Goal: Task Accomplishment & Management: Complete application form

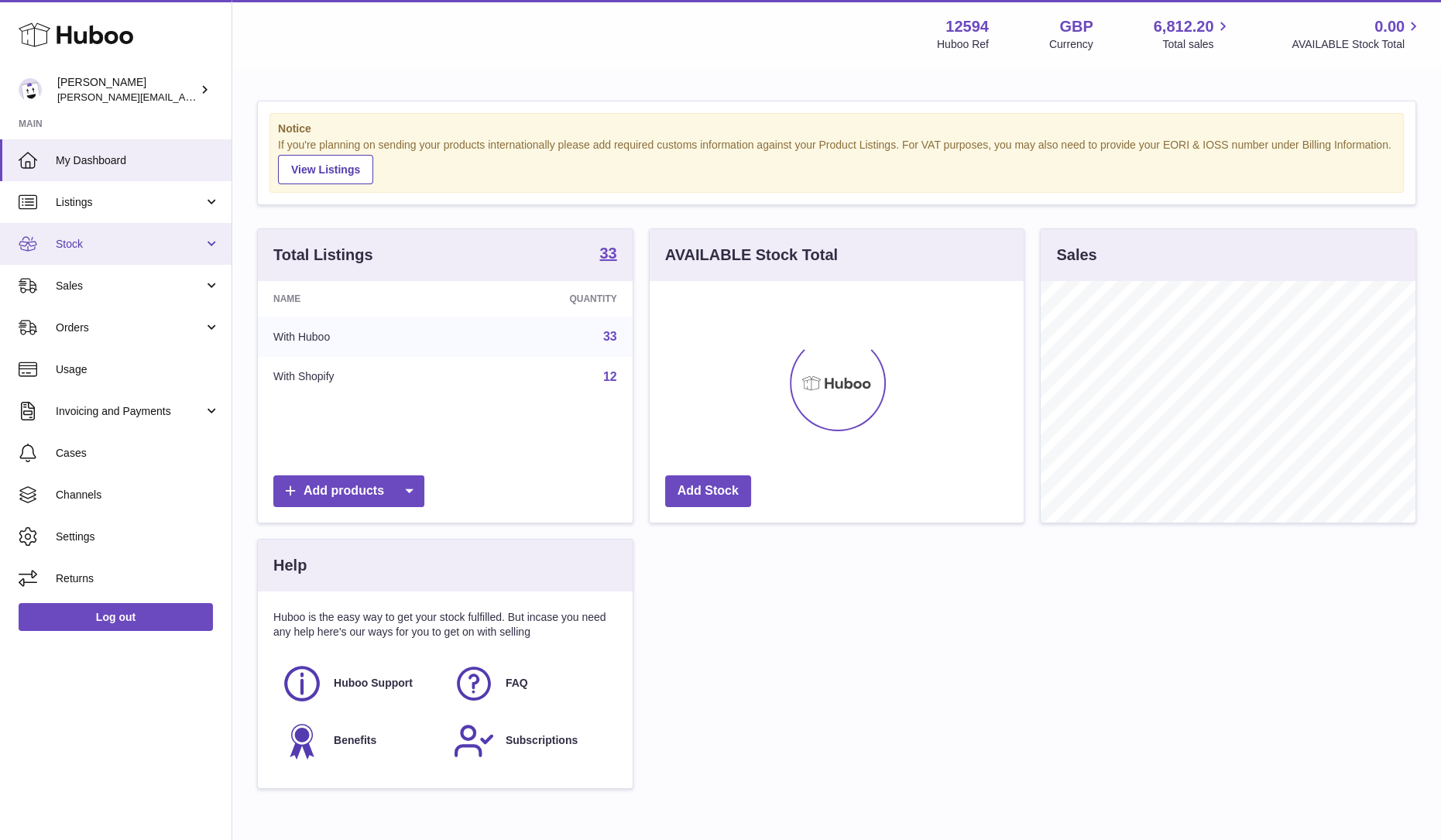
click at [116, 253] on link "Stock" at bounding box center [115, 243] width 231 height 41
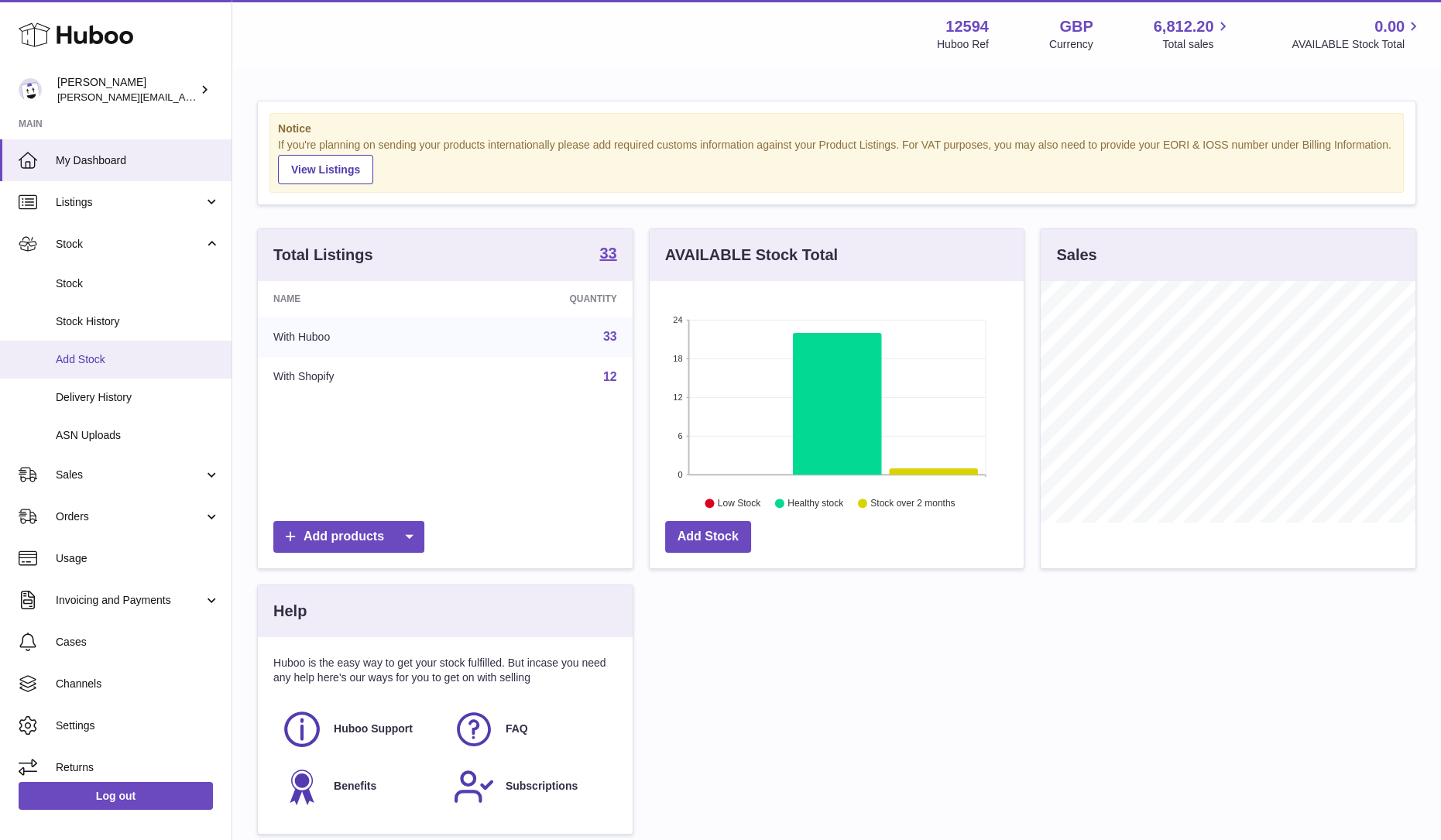
click at [99, 356] on span "Add Stock" at bounding box center [138, 359] width 164 height 15
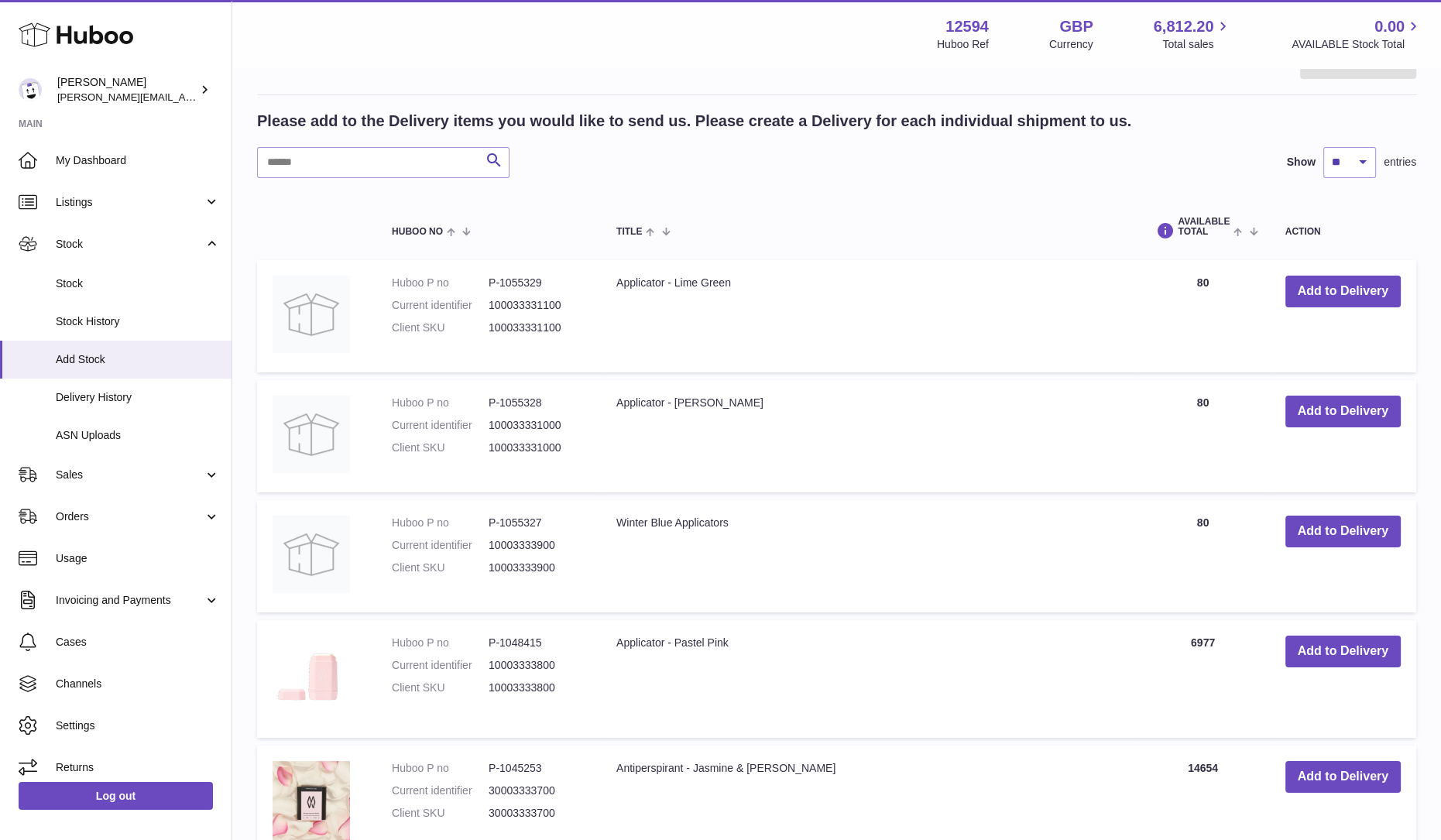
scroll to position [236, 0]
click at [339, 172] on input "text" at bounding box center [383, 162] width 252 height 31
type input "********"
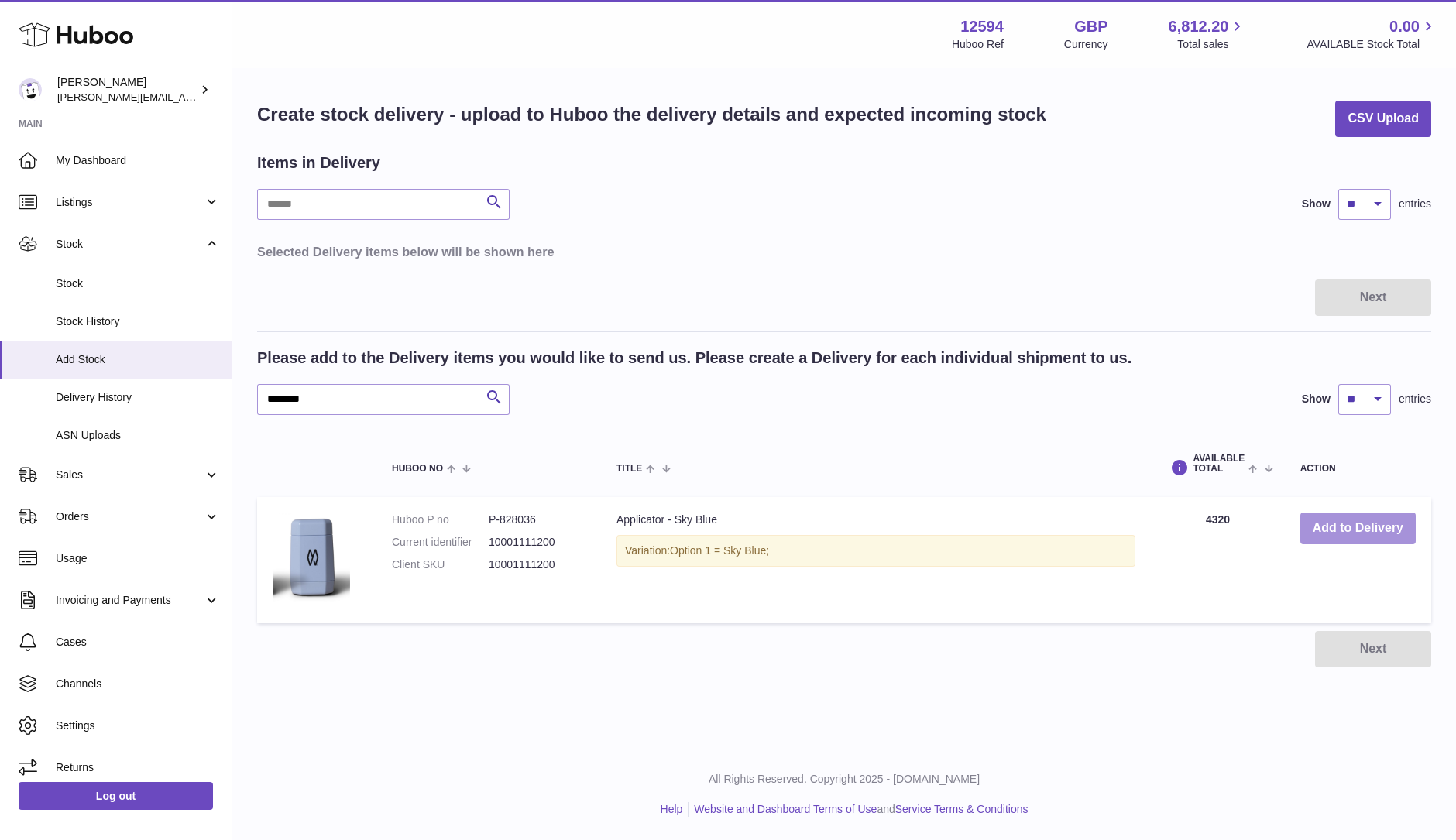
click at [1334, 518] on button "Add to Delivery" at bounding box center [1357, 528] width 115 height 32
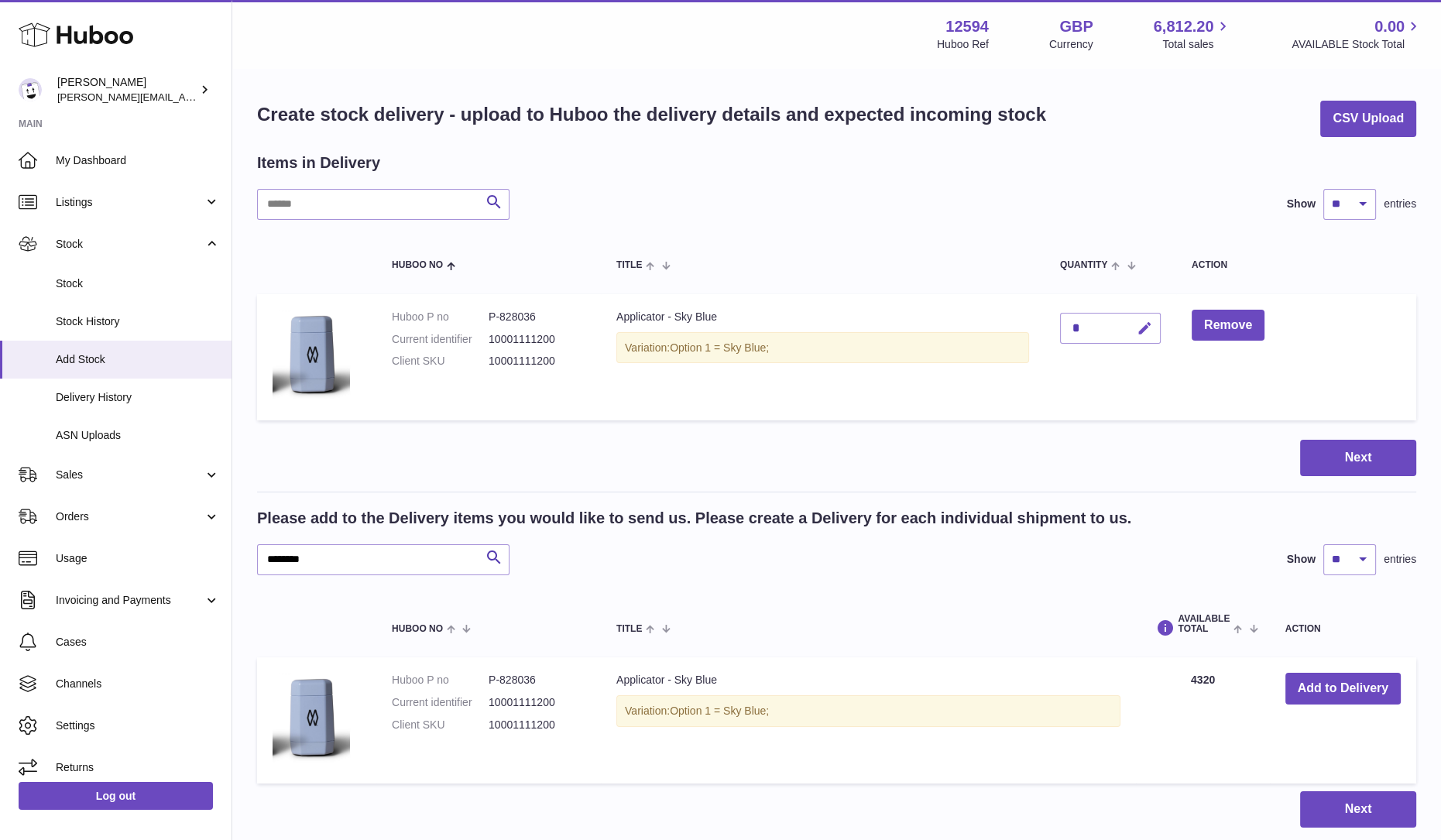
click at [1146, 333] on icon "button" at bounding box center [1145, 328] width 17 height 17
type input "****"
click at [1150, 327] on icon "submit" at bounding box center [1146, 328] width 14 height 14
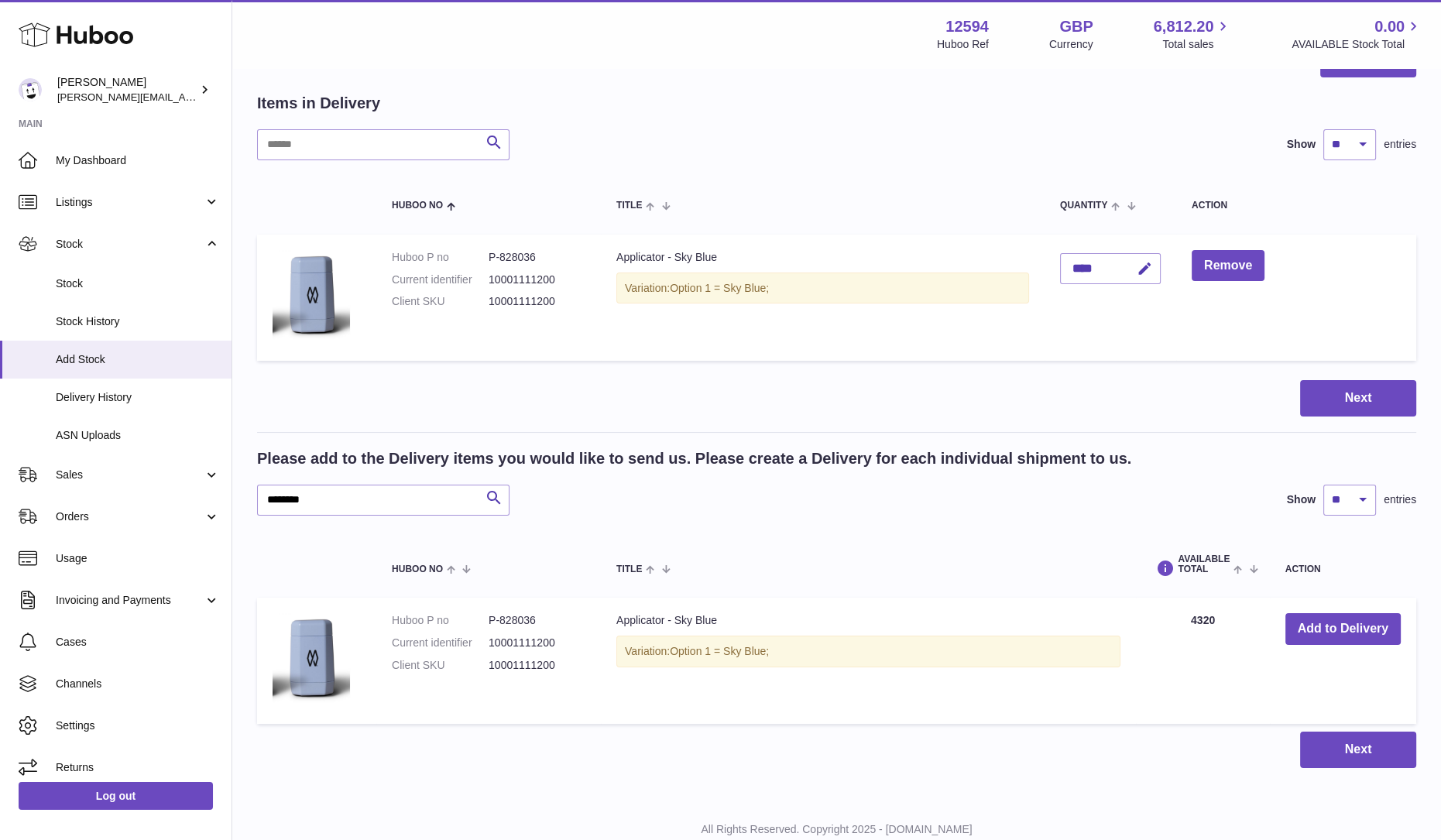
scroll to position [62, 0]
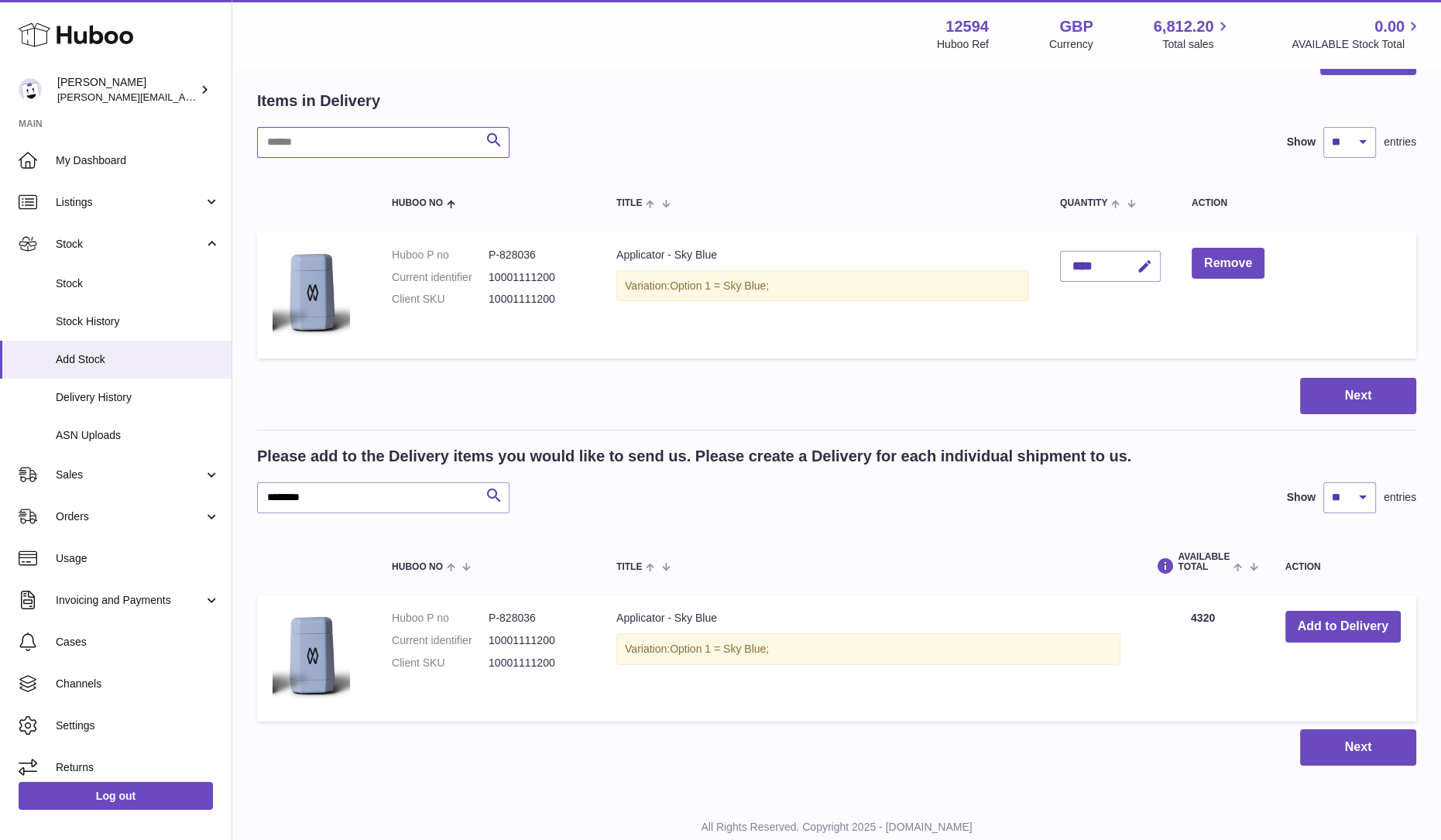
click at [350, 133] on input "text" at bounding box center [383, 142] width 252 height 31
type input "****"
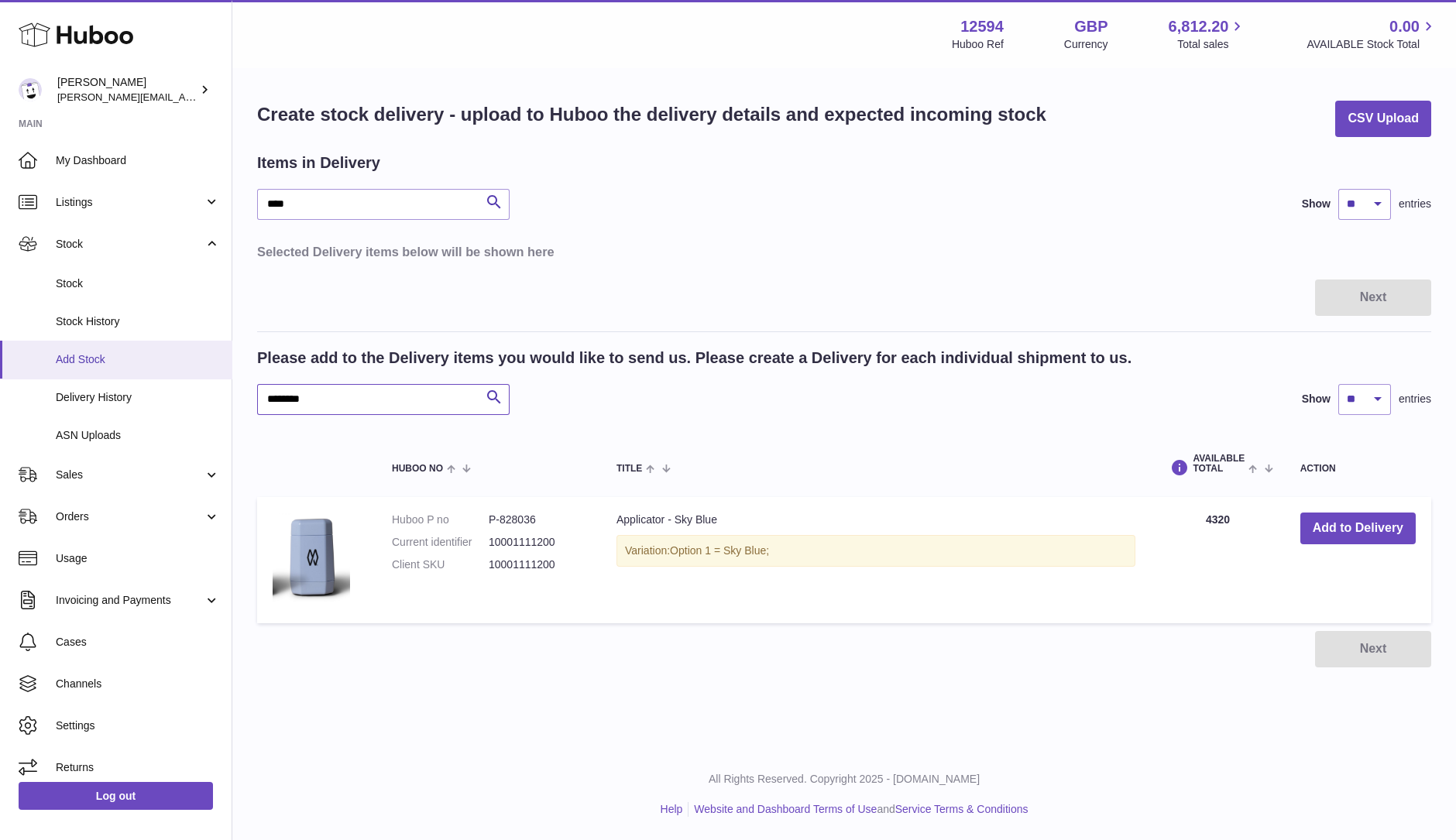
drag, startPoint x: 321, startPoint y: 404, endPoint x: 125, endPoint y: 372, distance: 198.6
click at [125, 372] on div "Huboo Owen Machon owen@wearemakewaves.com Main My Dashboard Listings Not with H…" at bounding box center [728, 420] width 1456 height 840
type input "*****"
click at [1347, 519] on button "Add to Delivery" at bounding box center [1357, 528] width 115 height 32
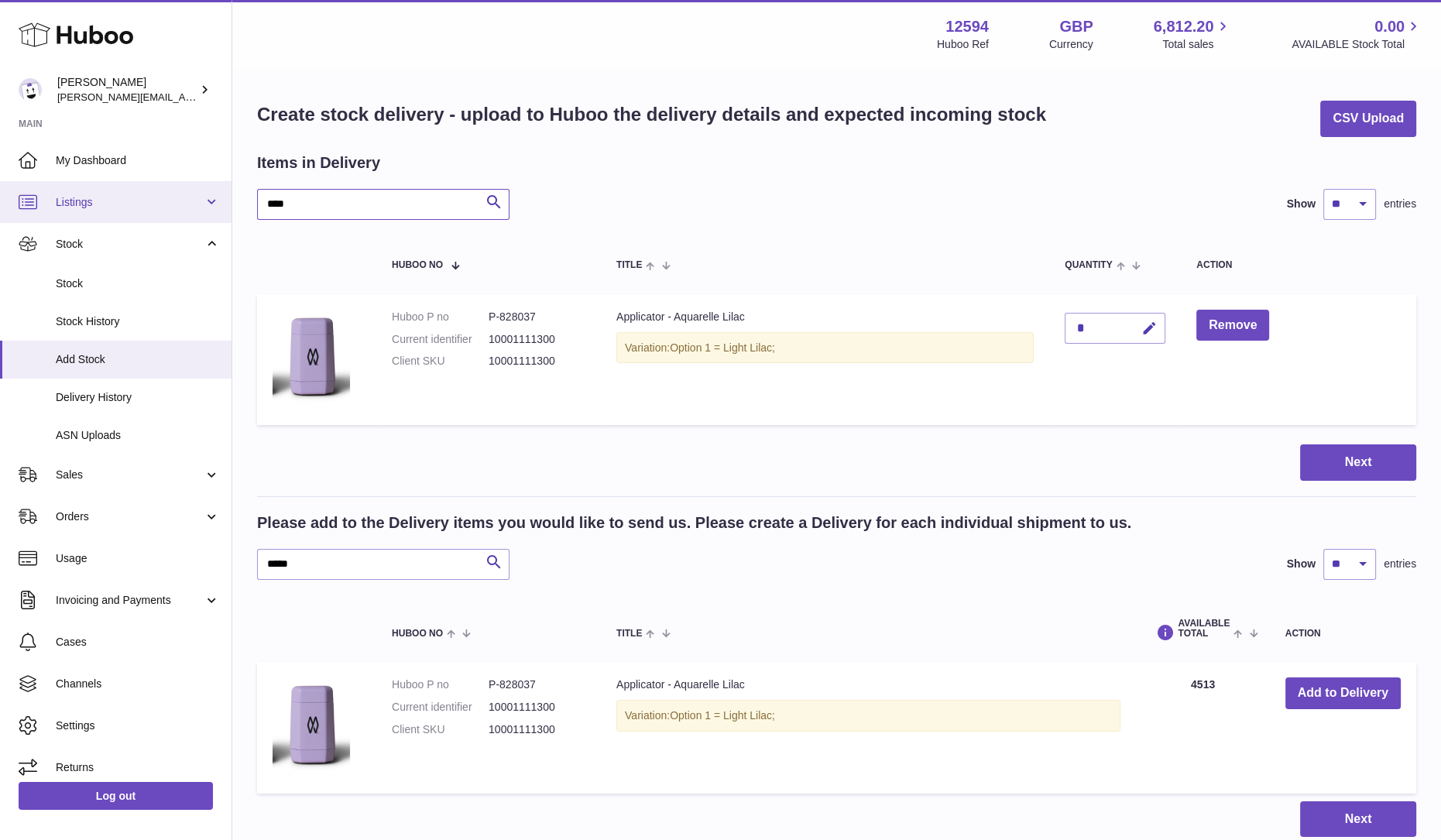
drag, startPoint x: 341, startPoint y: 201, endPoint x: 176, endPoint y: 207, distance: 165.1
click at [176, 207] on div "Huboo Owen Machon owen@wearemakewaves.com Main My Dashboard Listings Not with H…" at bounding box center [720, 480] width 1441 height 959
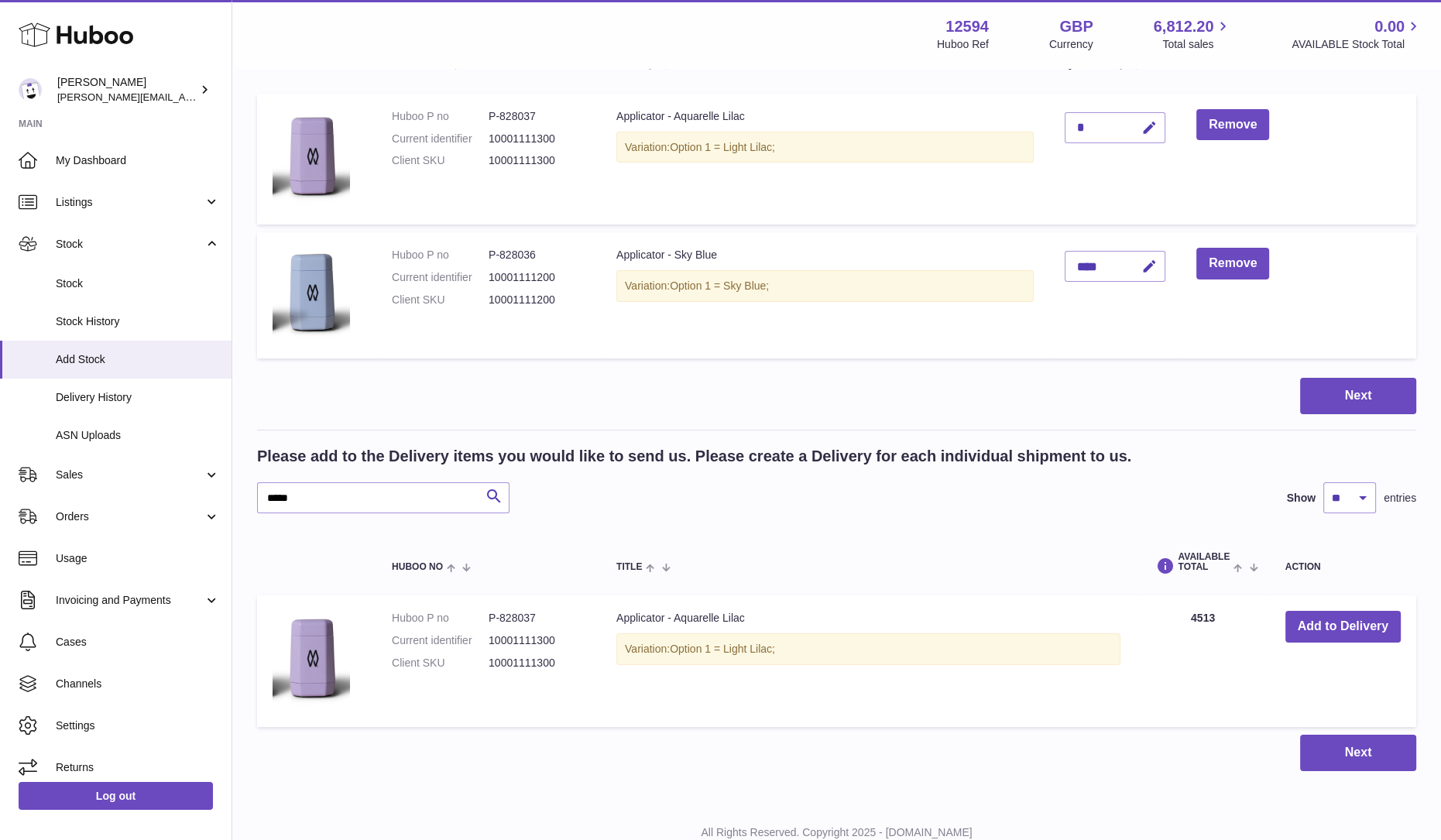
scroll to position [201, 0]
click at [1149, 114] on button "button" at bounding box center [1146, 127] width 36 height 32
type input "****"
click at [1156, 121] on icon "submit" at bounding box center [1149, 127] width 14 height 14
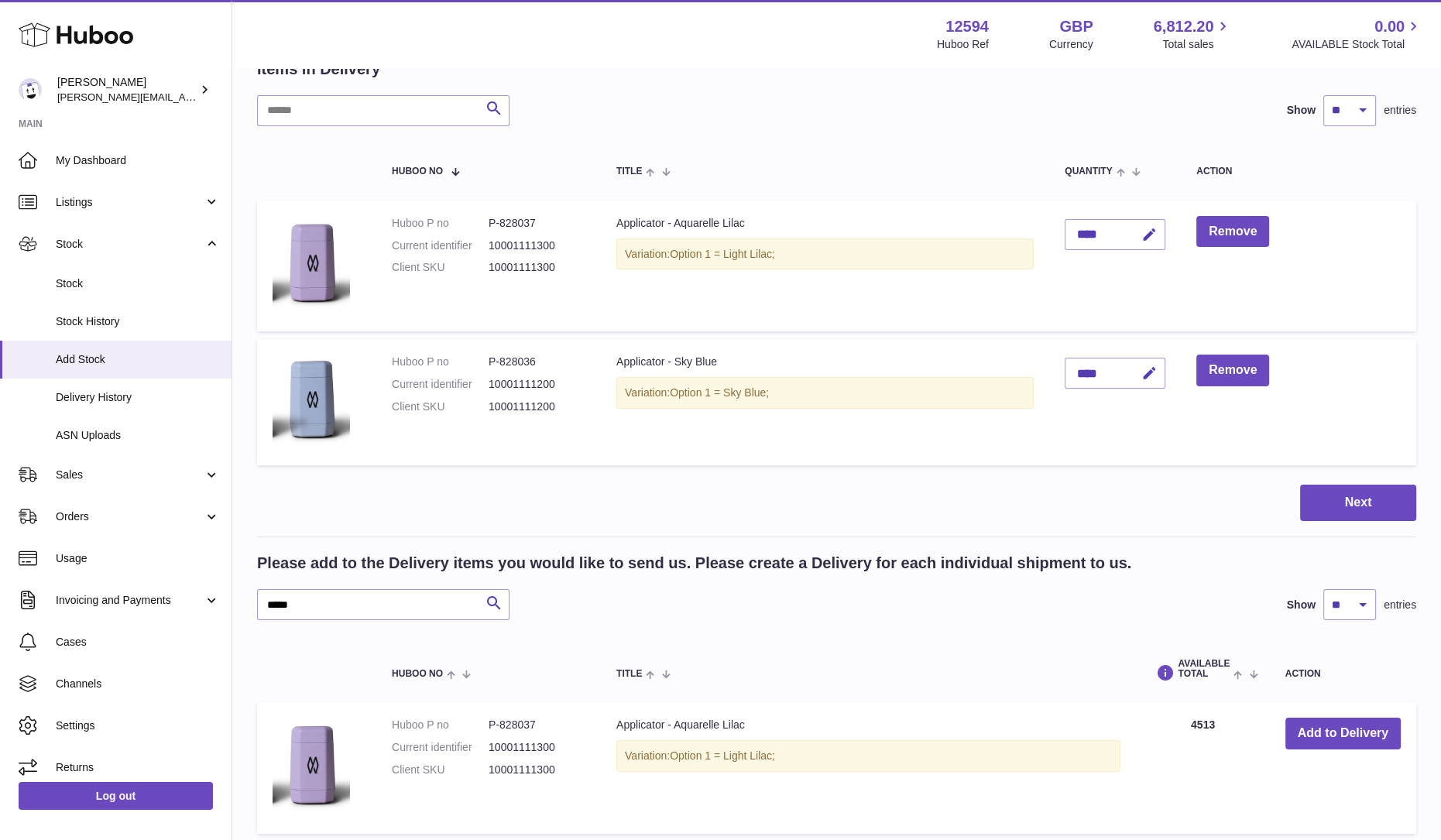
scroll to position [255, 0]
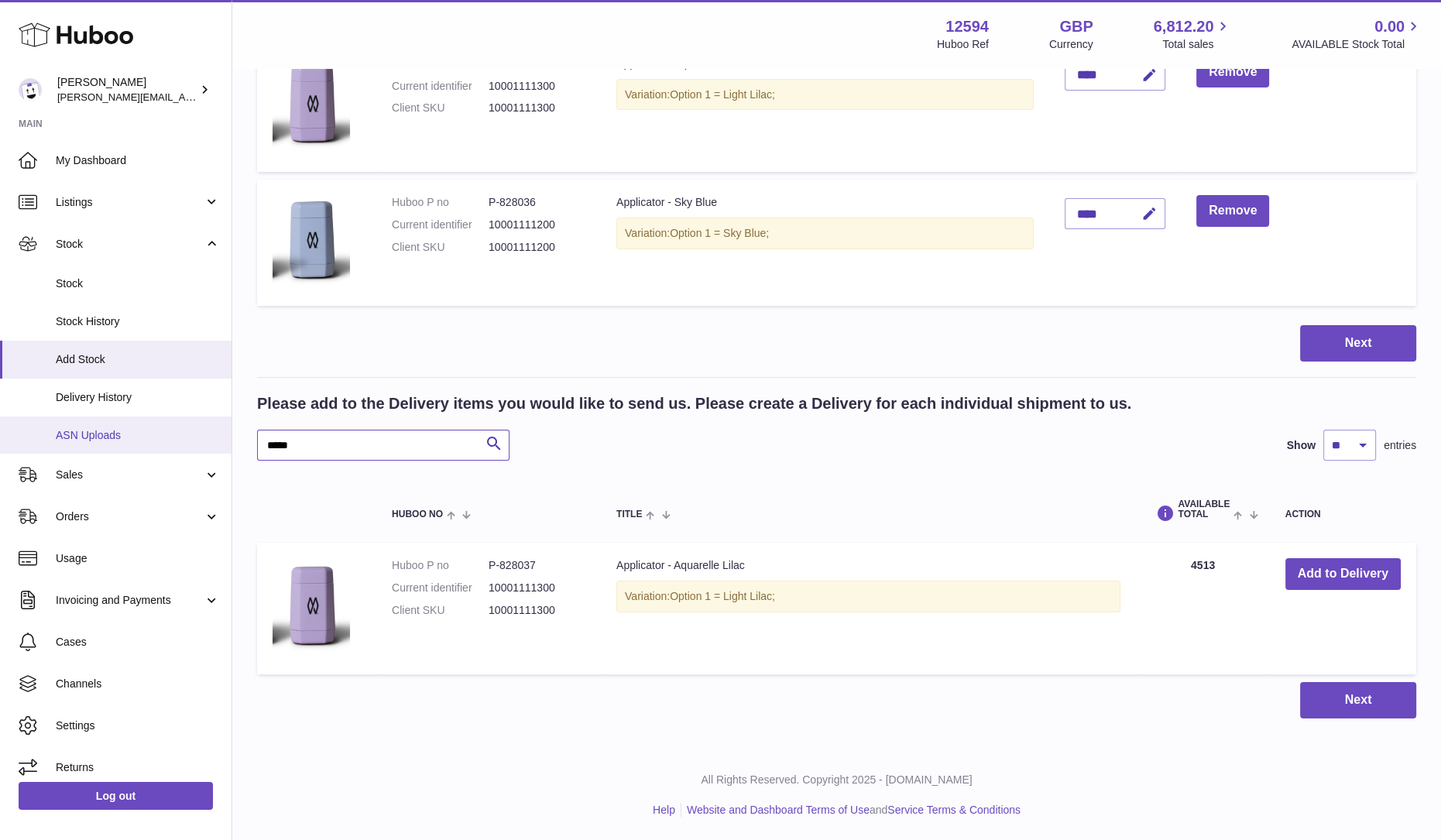
drag, startPoint x: 379, startPoint y: 436, endPoint x: 78, endPoint y: 420, distance: 301.4
click at [78, 420] on div "Huboo Owen Machon owen@wearemakewaves.com Main My Dashboard Listings Not with H…" at bounding box center [720, 293] width 1441 height 1093
type input "******"
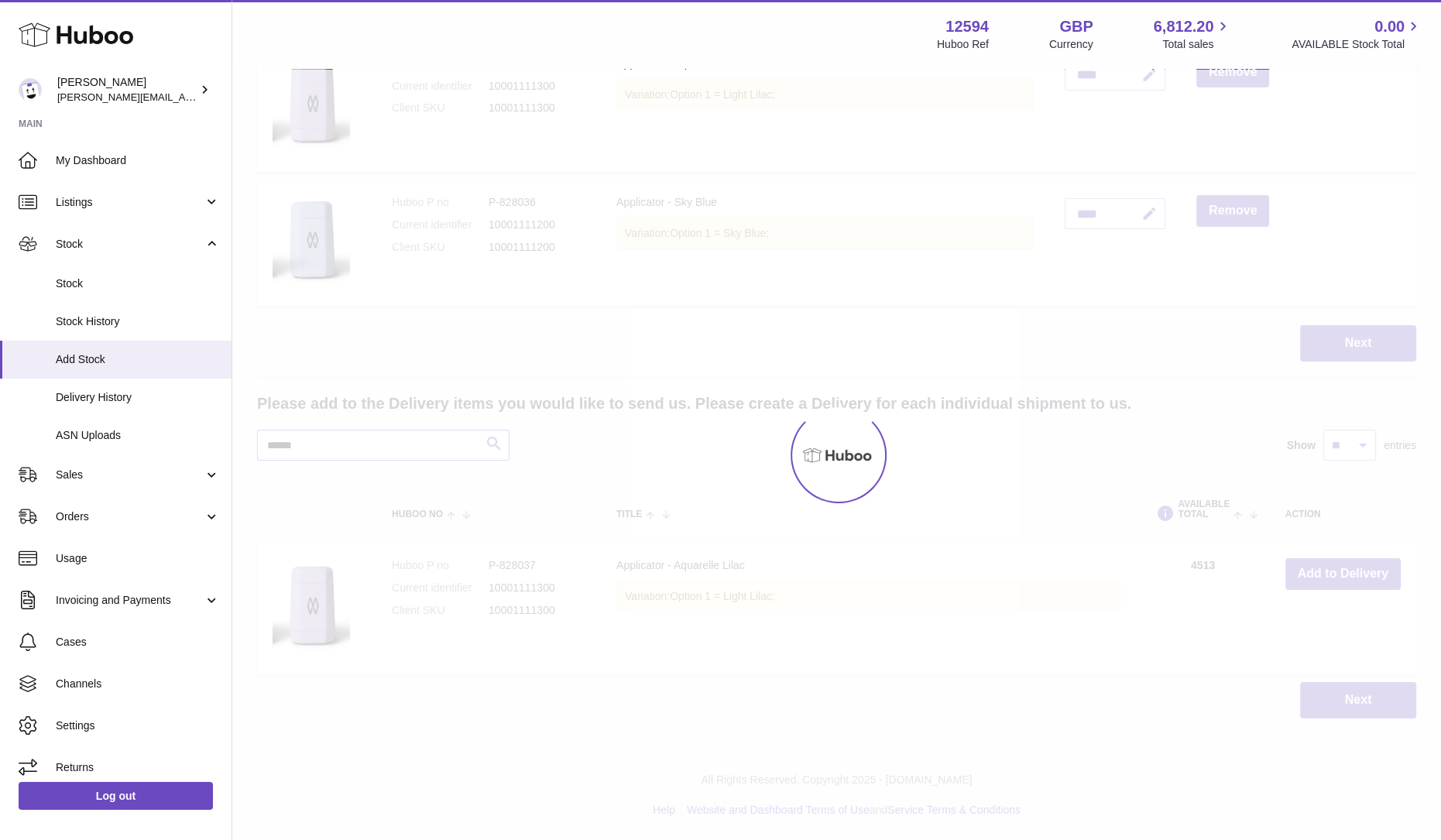
scroll to position [241, 0]
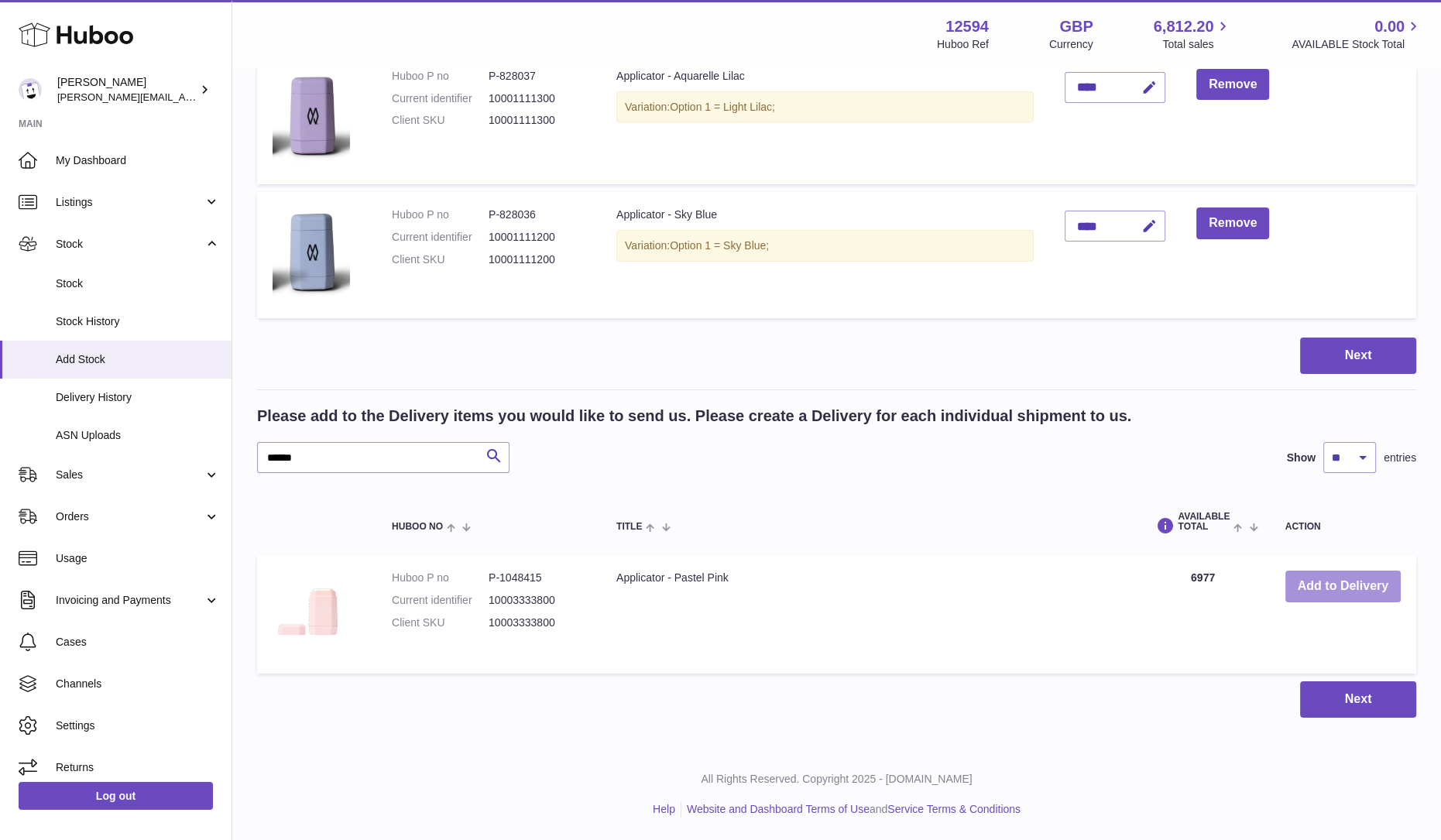
click at [1359, 581] on button "Add to Delivery" at bounding box center [1343, 586] width 115 height 32
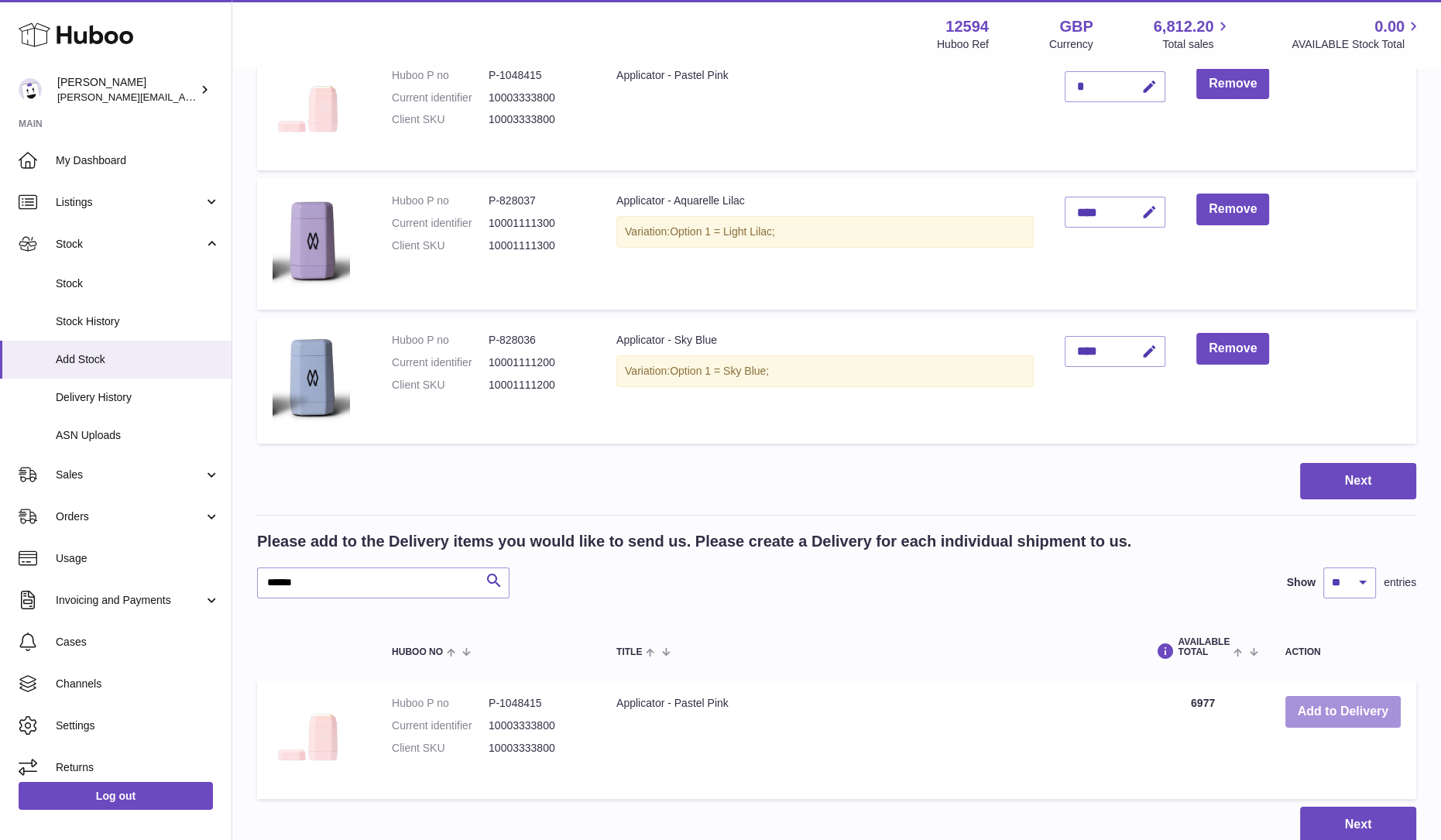
scroll to position [0, 0]
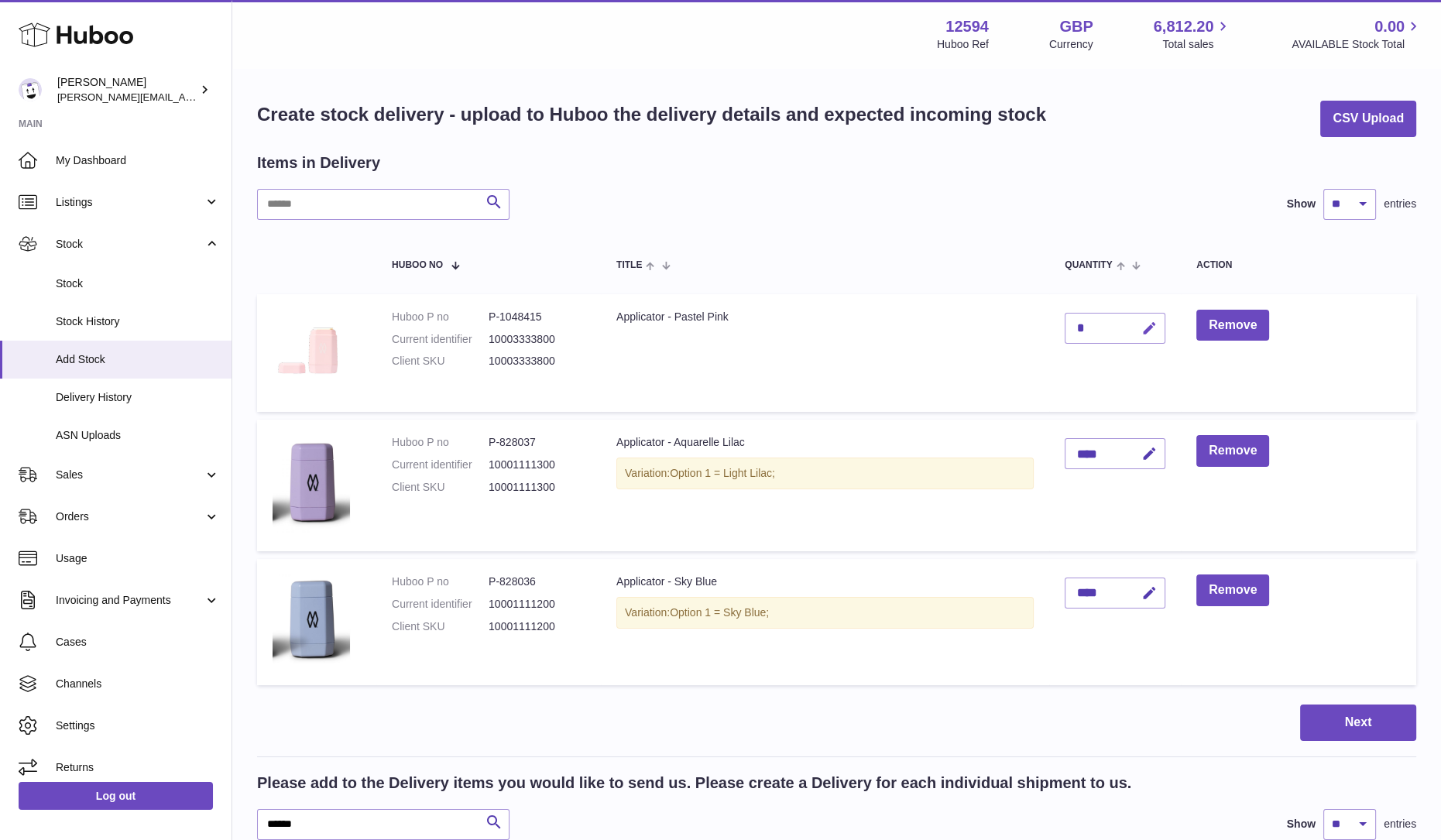
click at [1153, 331] on icon "button" at bounding box center [1149, 328] width 17 height 17
type input "*"
type input "****"
click at [1157, 323] on icon "submit" at bounding box center [1149, 328] width 14 height 14
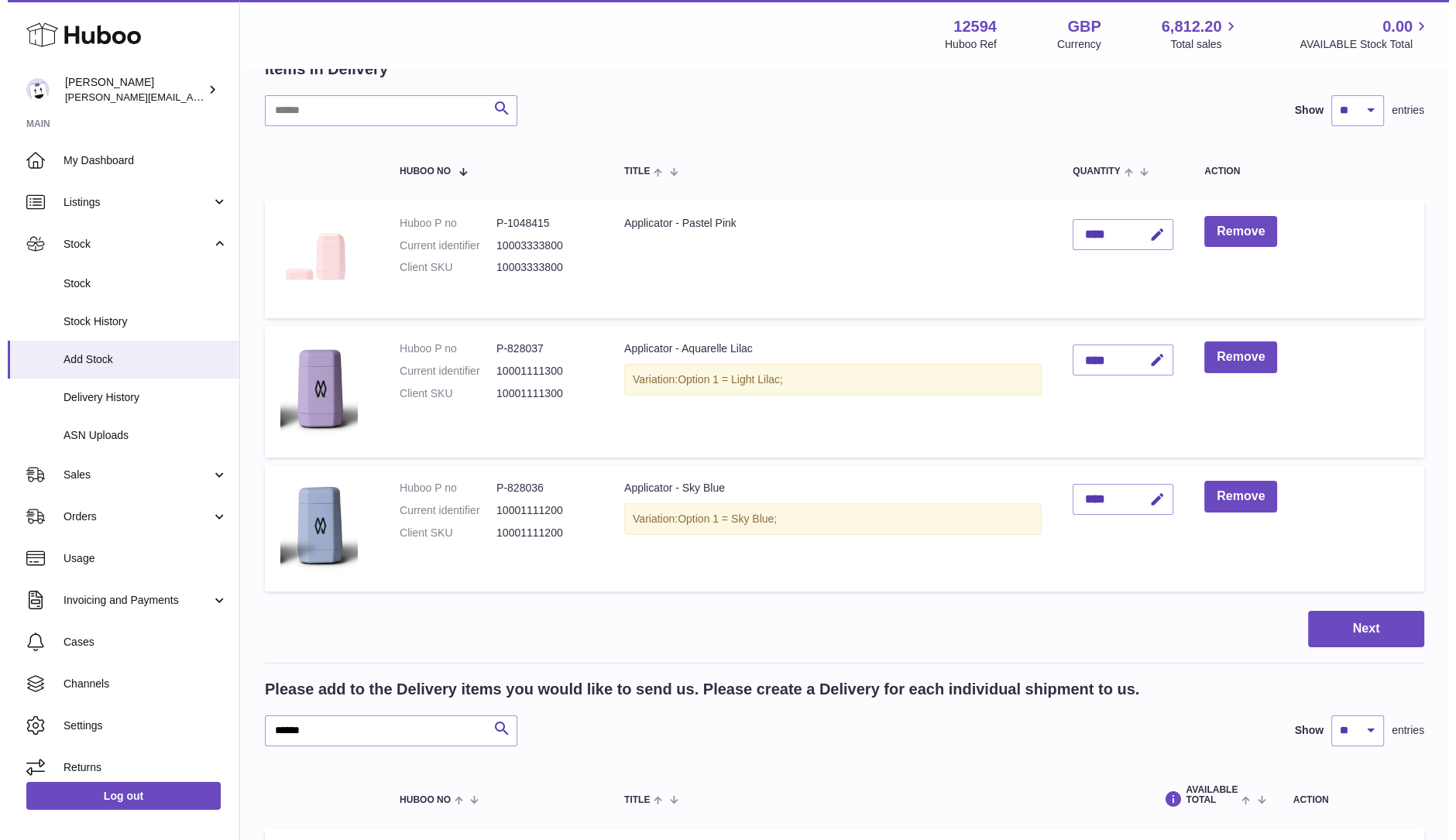
scroll to position [95, 0]
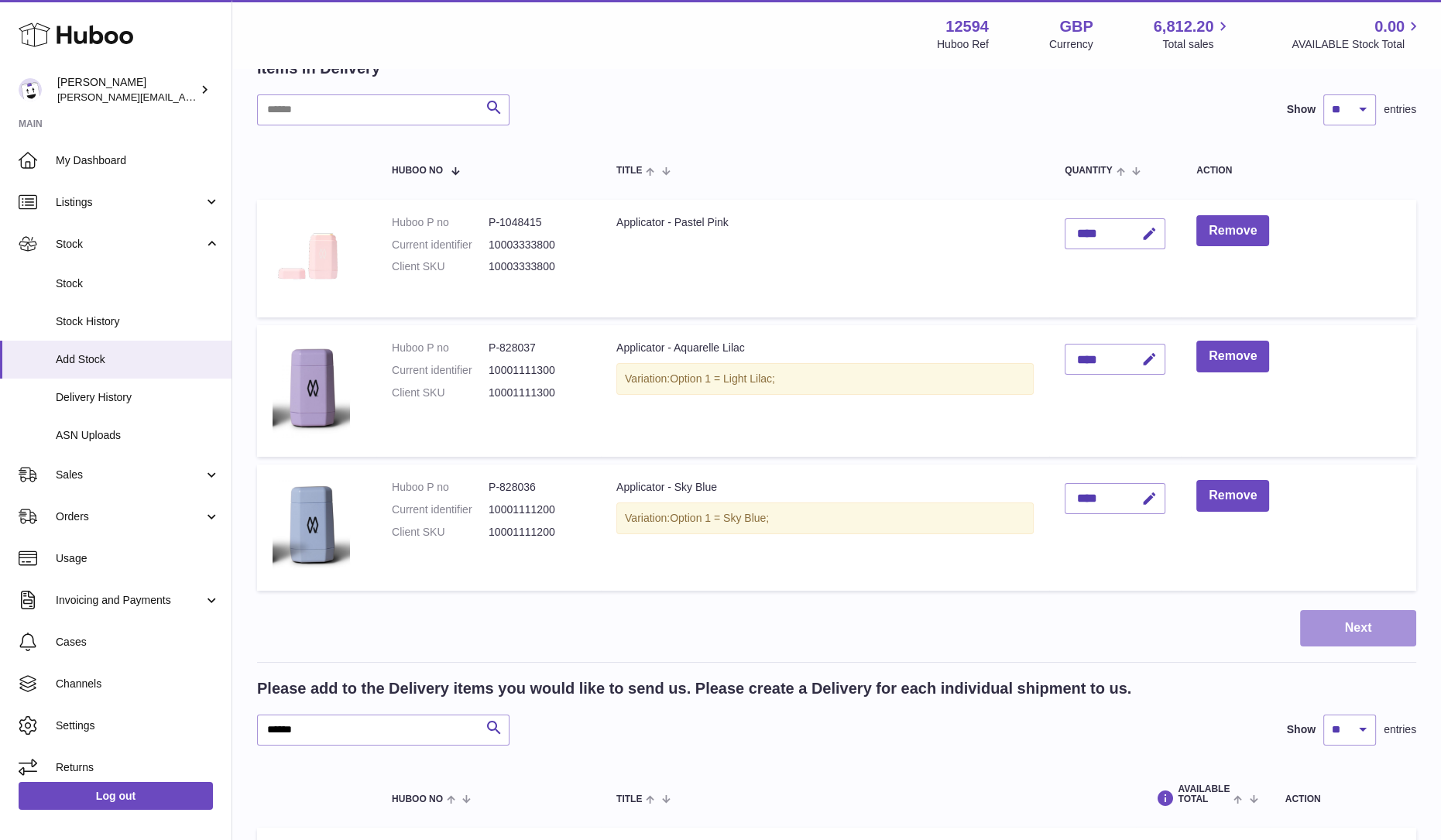
click at [1357, 619] on button "Next" at bounding box center [1358, 628] width 116 height 36
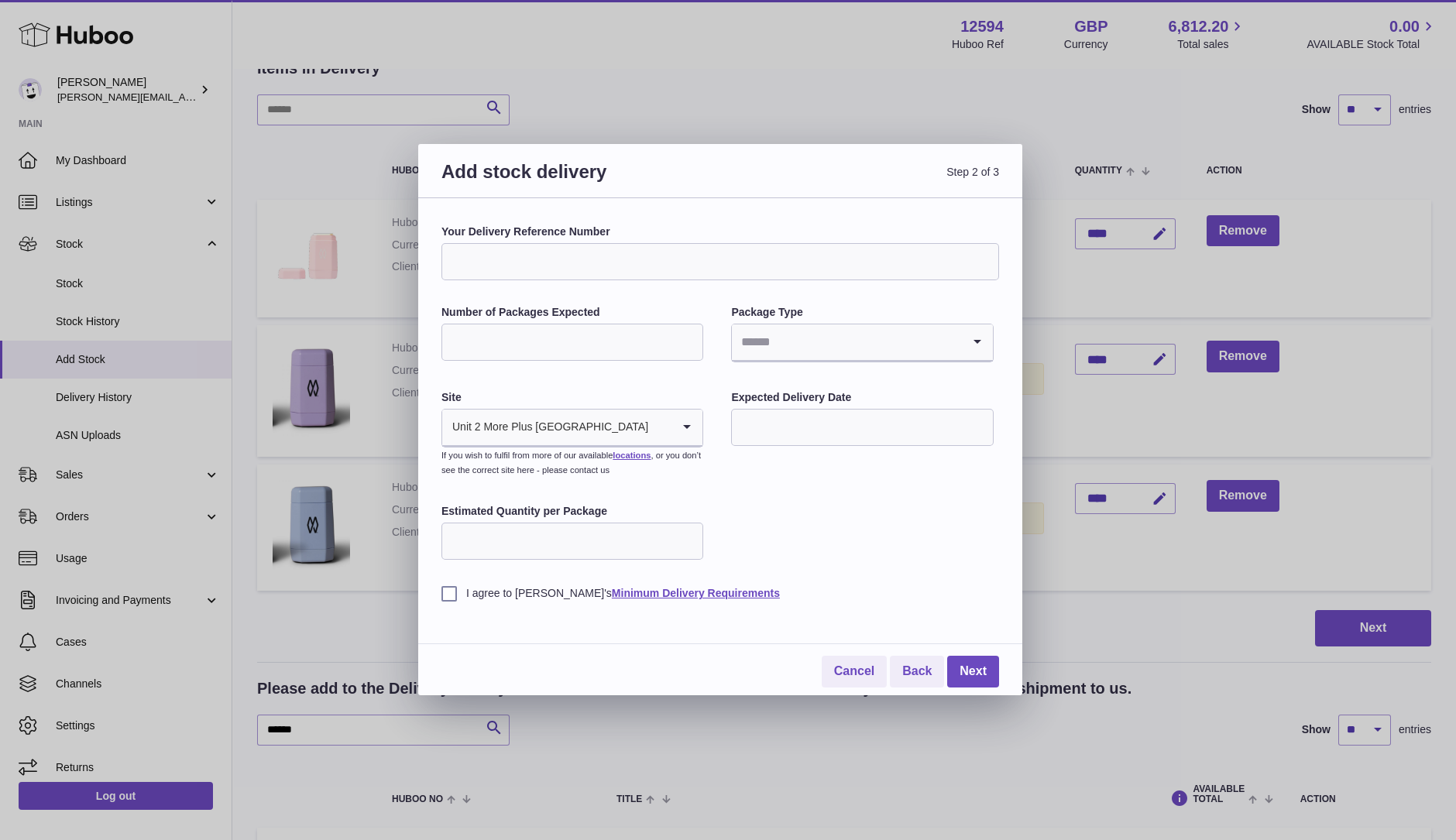
click at [600, 354] on input "Number of Packages Expected" at bounding box center [572, 343] width 262 height 37
click at [671, 345] on input "Number of Packages Expected" at bounding box center [572, 343] width 262 height 37
type input "*"
click at [788, 339] on input "Search for option" at bounding box center [846, 342] width 230 height 35
click at [802, 416] on li "Pallets" at bounding box center [862, 415] width 259 height 31
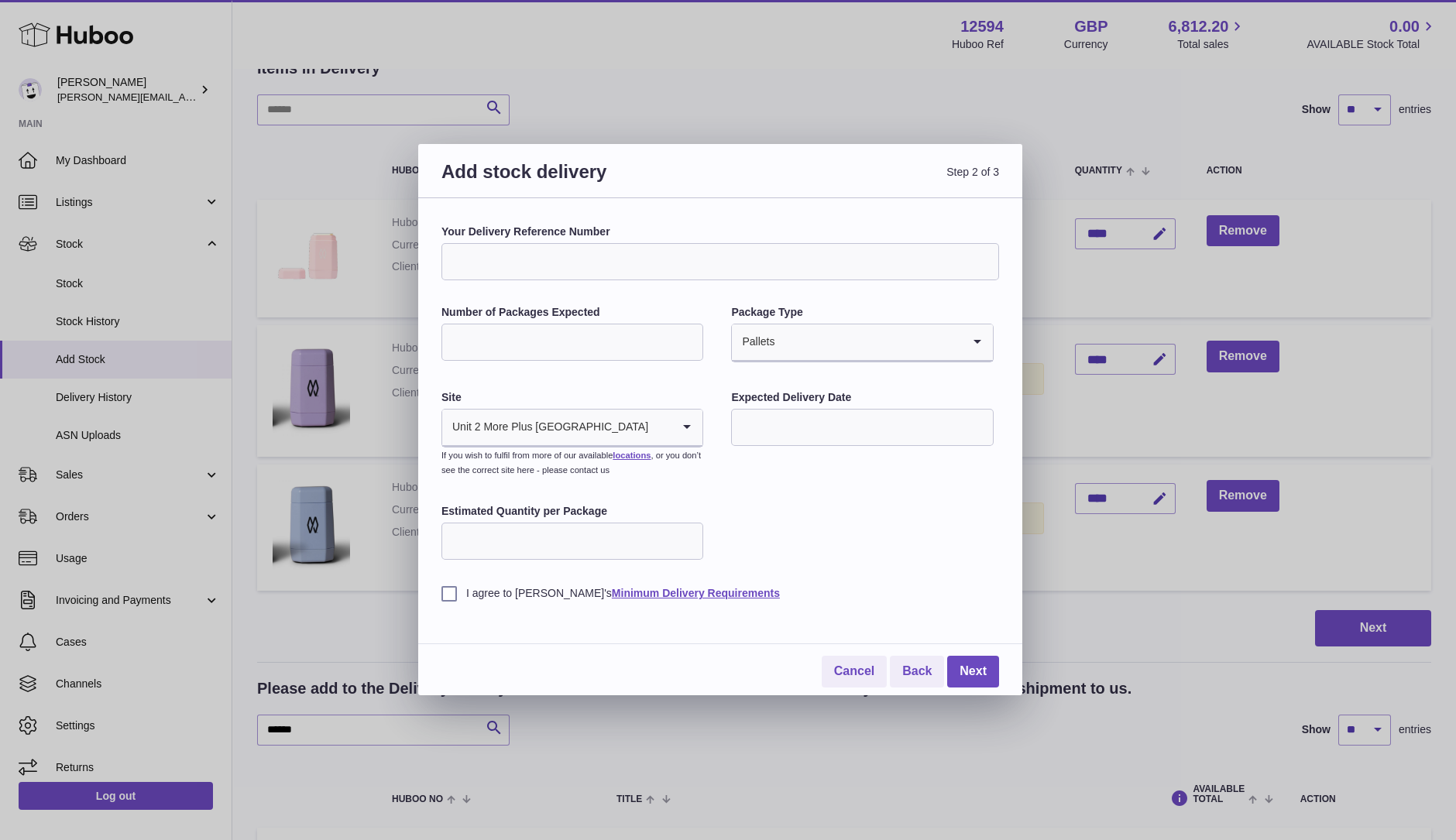
click at [549, 259] on input "Your Delivery Reference Number" at bounding box center [720, 262] width 558 height 37
drag, startPoint x: 549, startPoint y: 259, endPoint x: 339, endPoint y: 259, distance: 210.0
click at [339, 259] on div "Add stock delivery Step 2 of 3 Your Delivery Reference Number **** Number of Pa…" at bounding box center [728, 420] width 1456 height 840
type input "**********"
click at [892, 427] on input "text" at bounding box center [862, 427] width 262 height 37
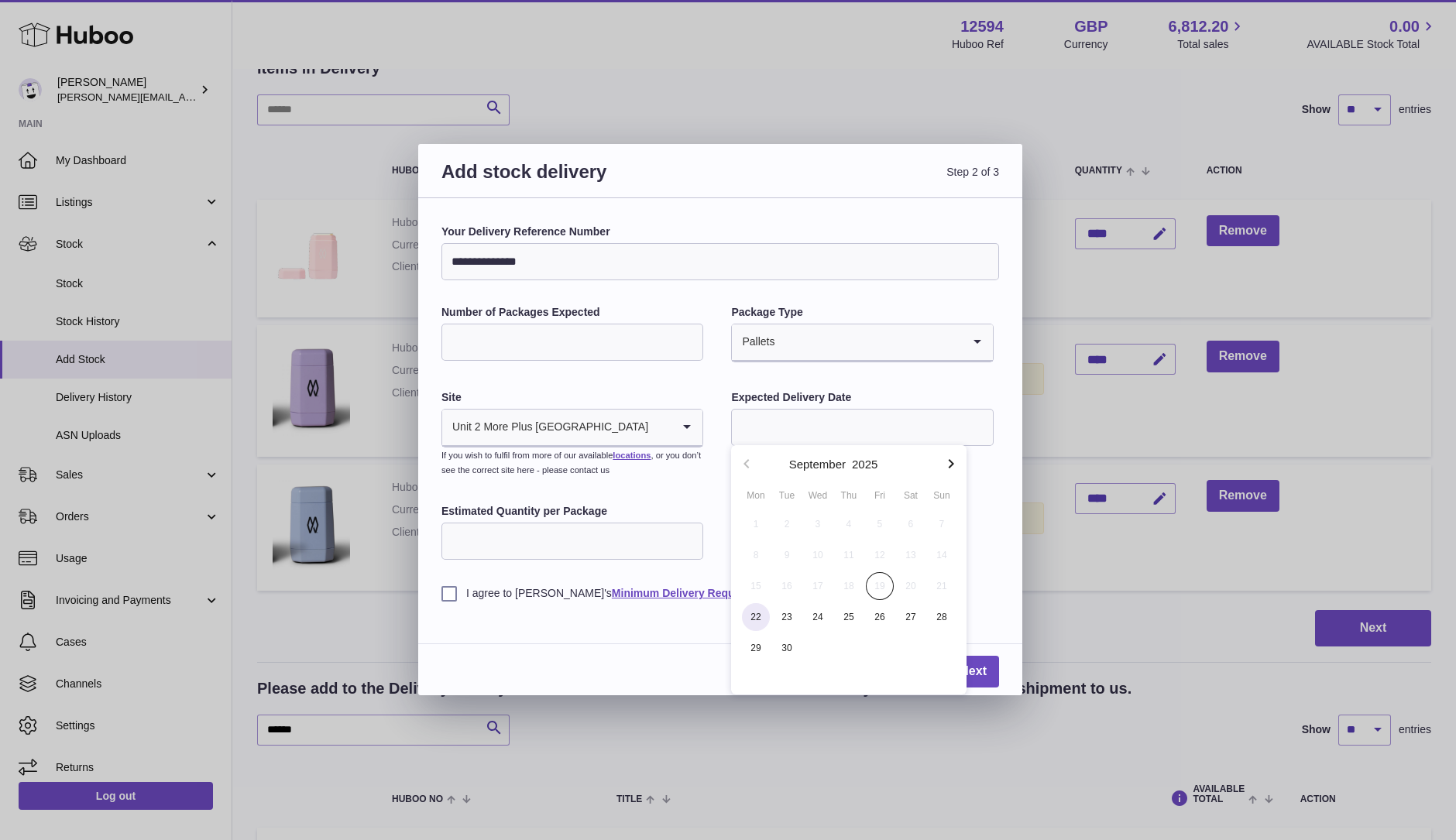
click at [756, 611] on span "22" at bounding box center [756, 616] width 28 height 28
type input "**********"
click at [565, 551] on input "Estimated Quantity per Package" at bounding box center [572, 542] width 262 height 37
click at [601, 531] on input "Estimated Quantity per Package" at bounding box center [572, 542] width 262 height 37
type input "****"
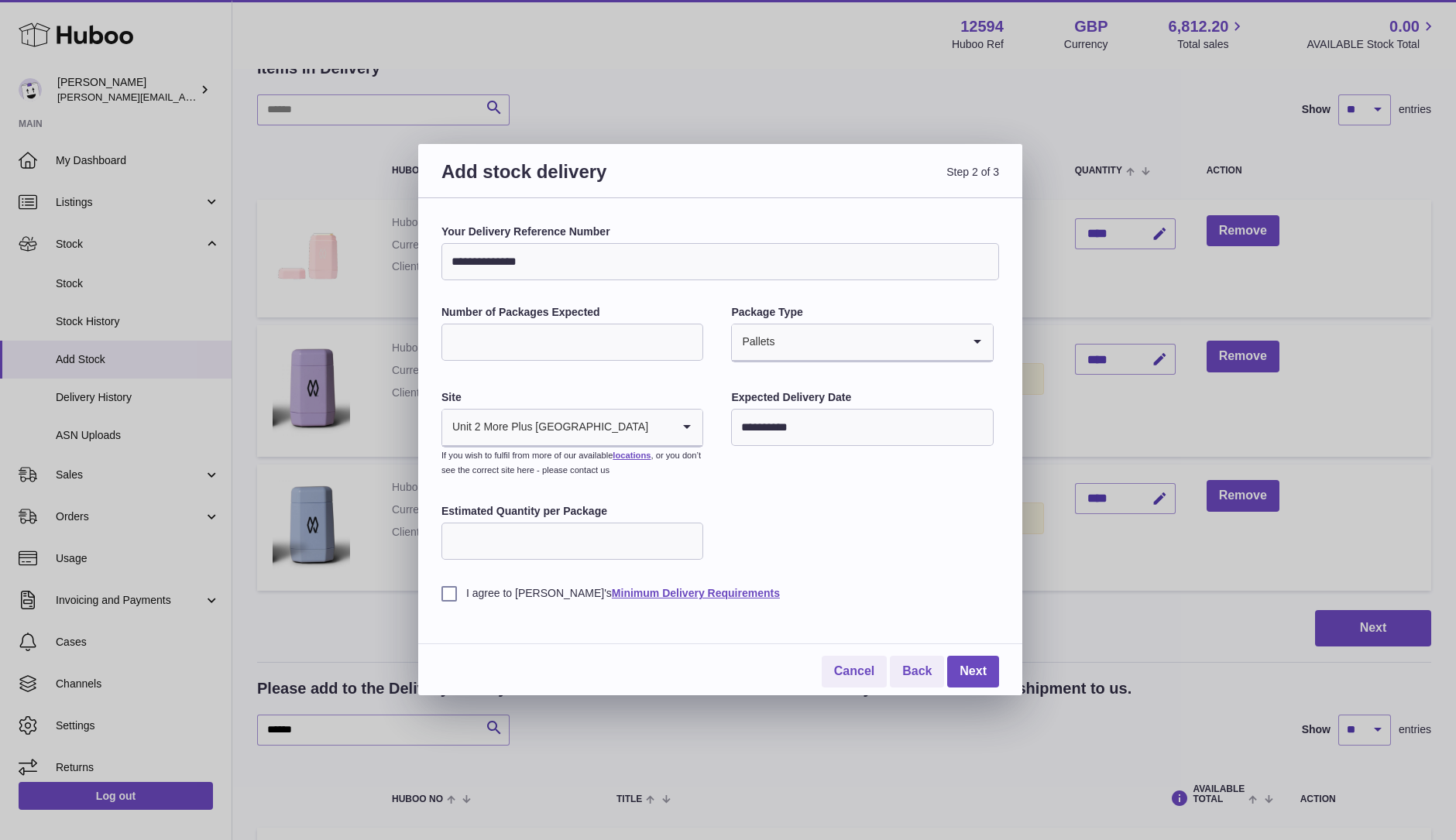
click at [455, 578] on div "I agree to Huboo's Minimum Delivery Requirements" at bounding box center [720, 582] width 558 height 38
click at [449, 592] on label "I agree to Huboo's Minimum Delivery Requirements" at bounding box center [720, 593] width 558 height 15
click at [1009, 668] on div "**********" at bounding box center [720, 446] width 604 height 497
click at [983, 670] on link "Next" at bounding box center [972, 672] width 52 height 32
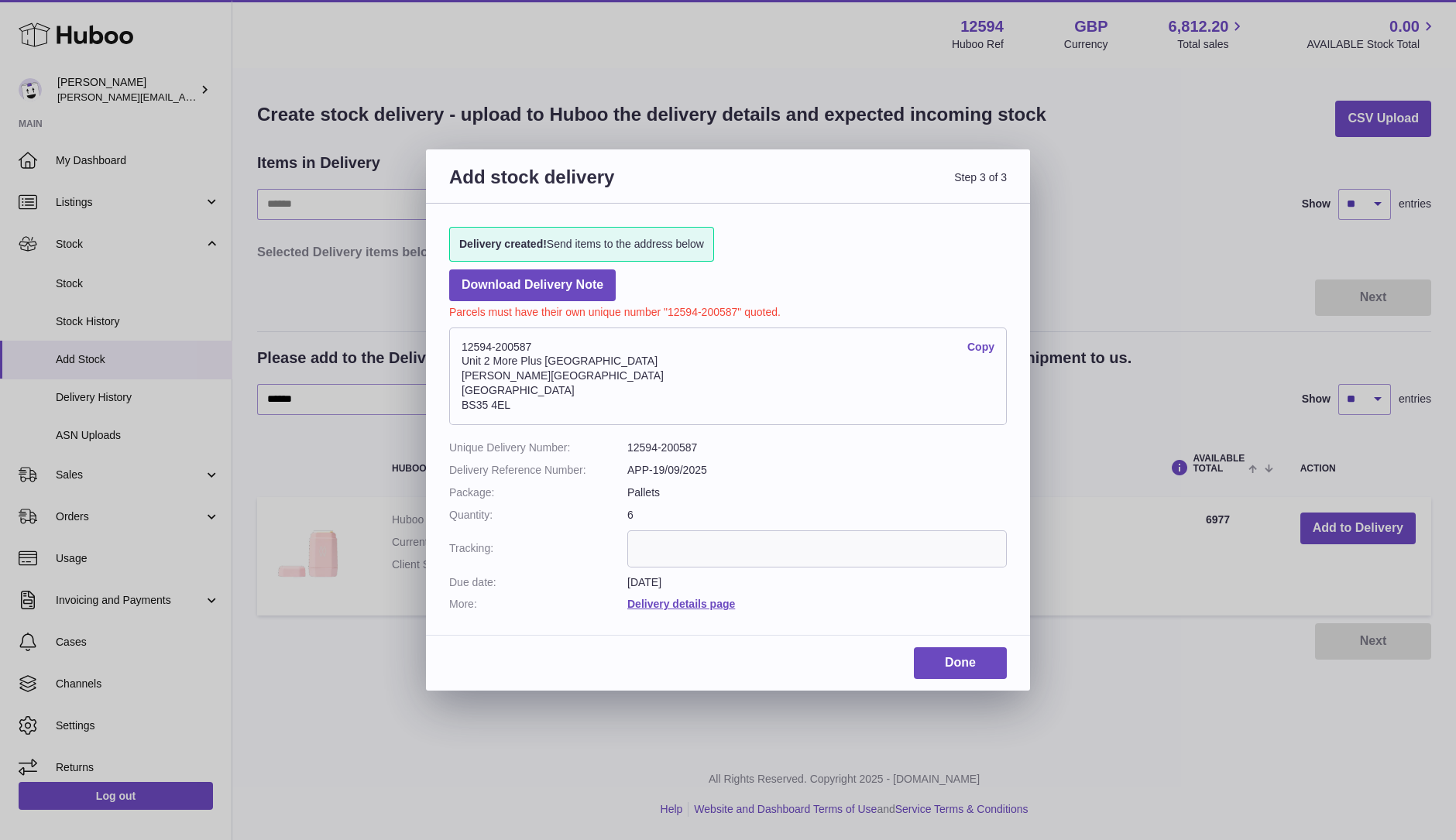
scroll to position [0, 0]
click at [976, 346] on link "Copy" at bounding box center [981, 347] width 28 height 15
click at [972, 661] on link "Done" at bounding box center [960, 663] width 93 height 32
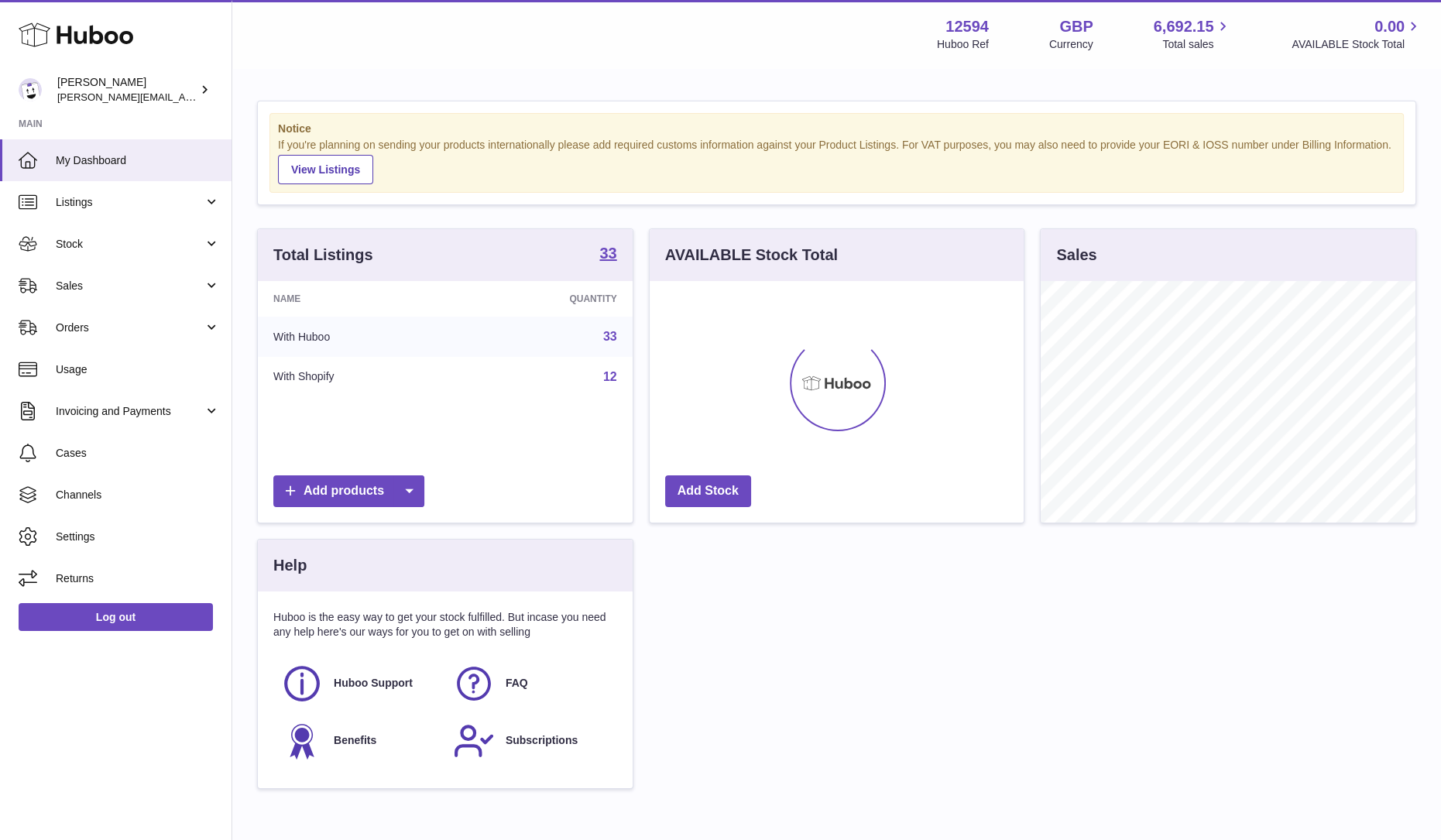
scroll to position [241, 374]
click at [93, 281] on span "Sales" at bounding box center [130, 286] width 148 height 15
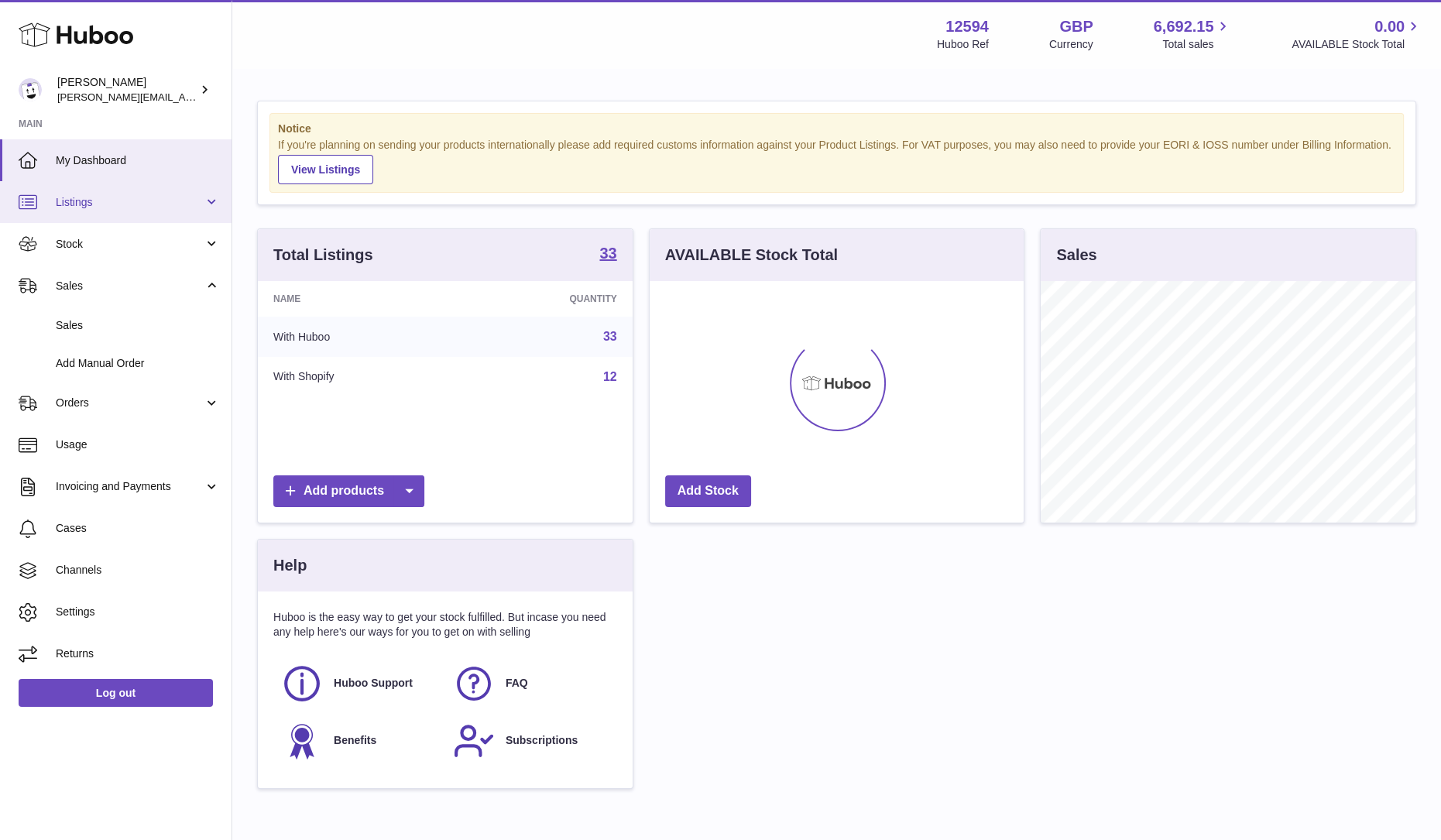
click at [125, 203] on span "Listings" at bounding box center [130, 202] width 148 height 15
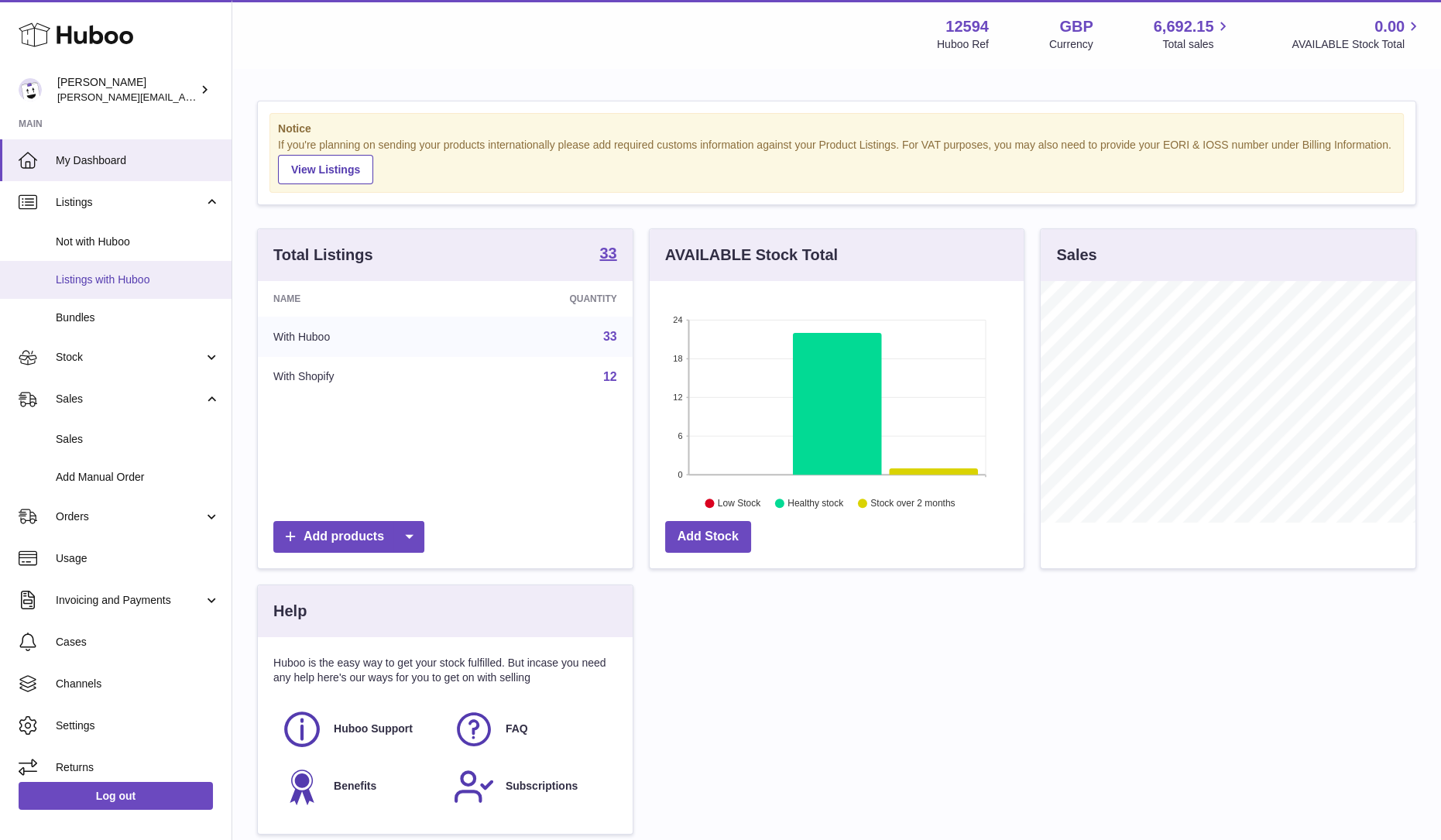
click at [120, 284] on span "Listings with Huboo" at bounding box center [138, 280] width 164 height 15
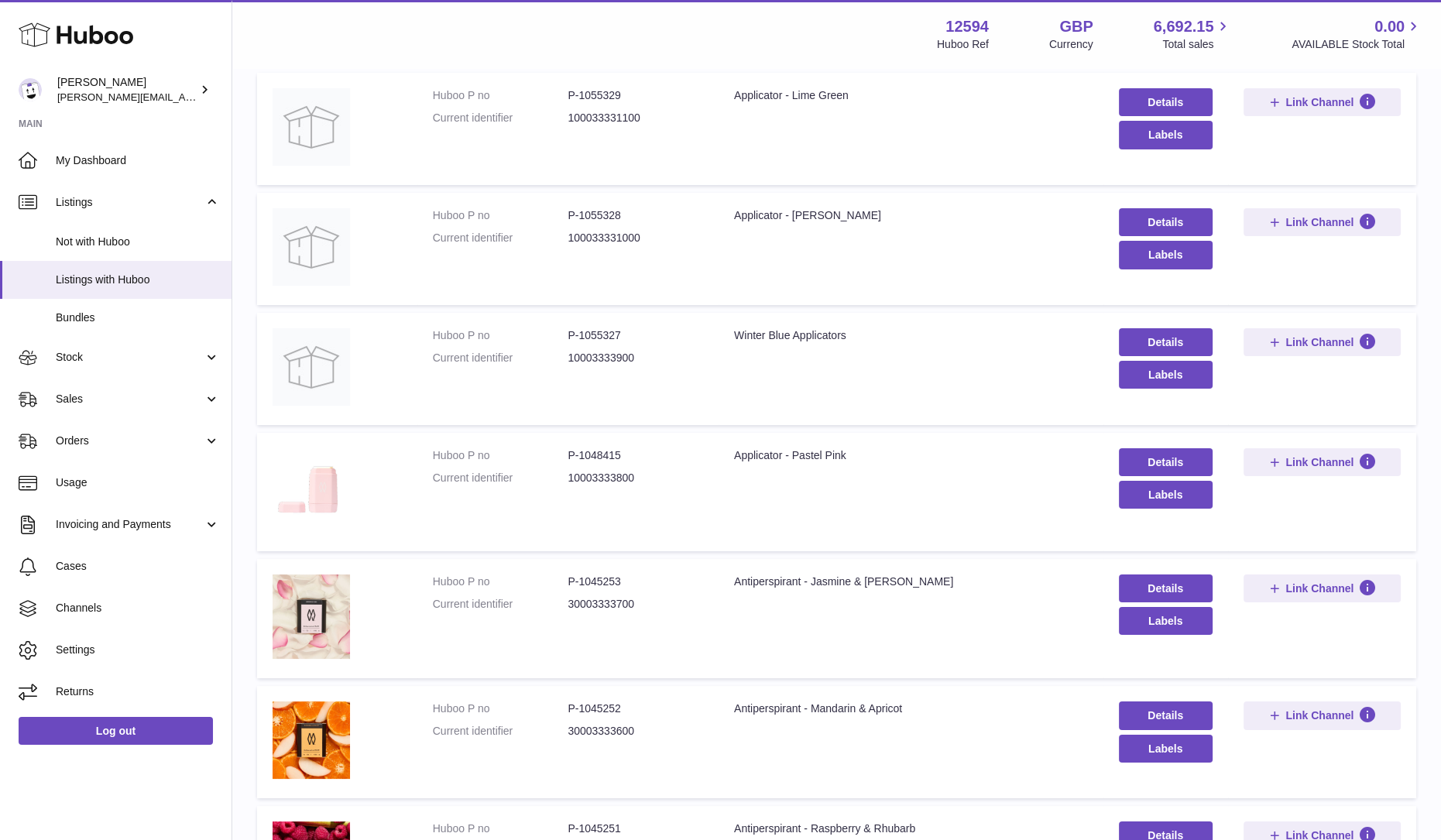
scroll to position [219, 0]
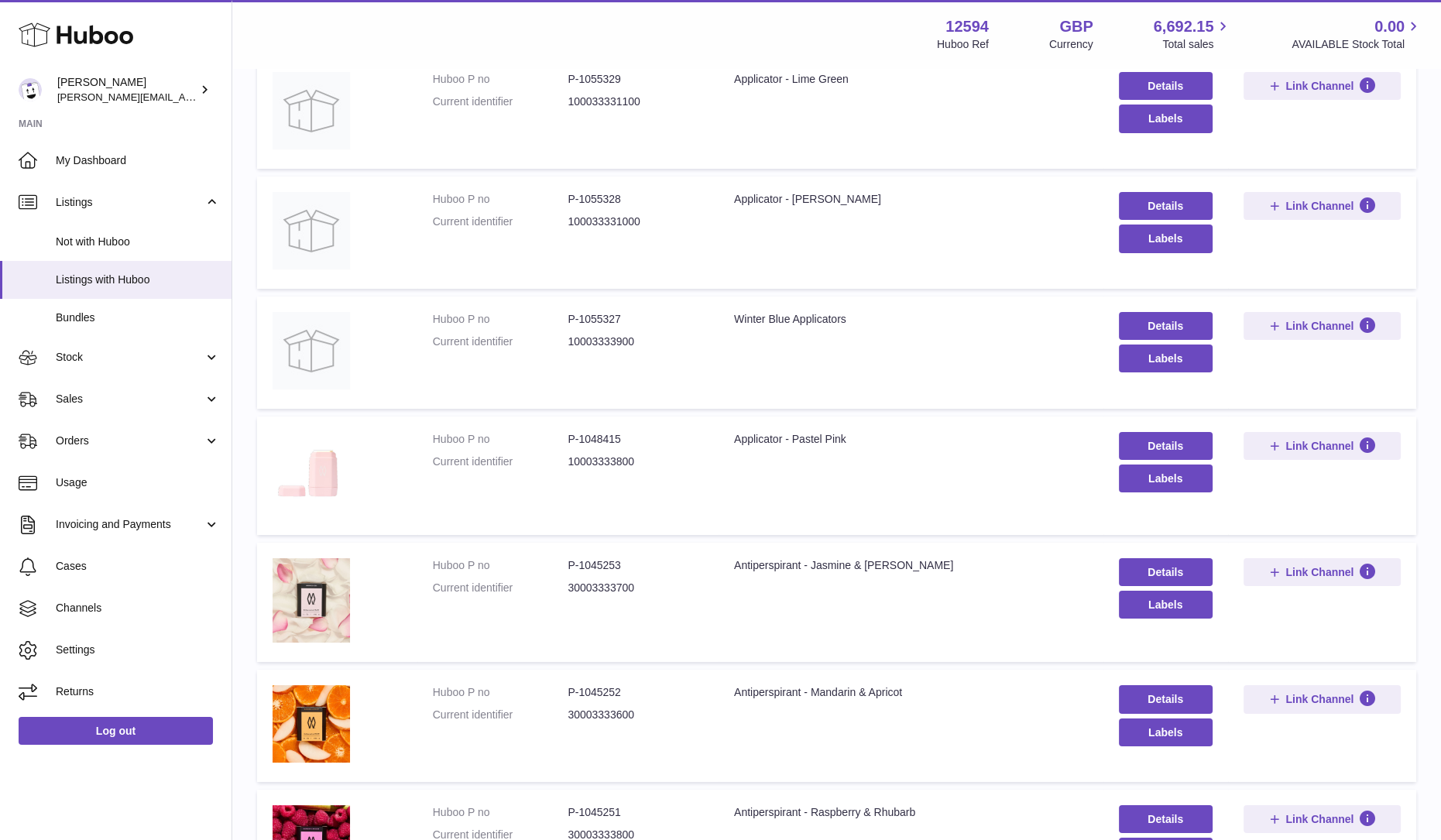
drag, startPoint x: 643, startPoint y: 97, endPoint x: 569, endPoint y: 105, distance: 74.4
click at [569, 105] on dd "100033331100" at bounding box center [635, 101] width 136 height 15
drag, startPoint x: 631, startPoint y: 89, endPoint x: 566, endPoint y: 75, distance: 66.5
click at [566, 75] on dl "Huboo P no P-1055329 Current identifier 100033331100" at bounding box center [567, 95] width 270 height 45
copy dd "P-1055329"
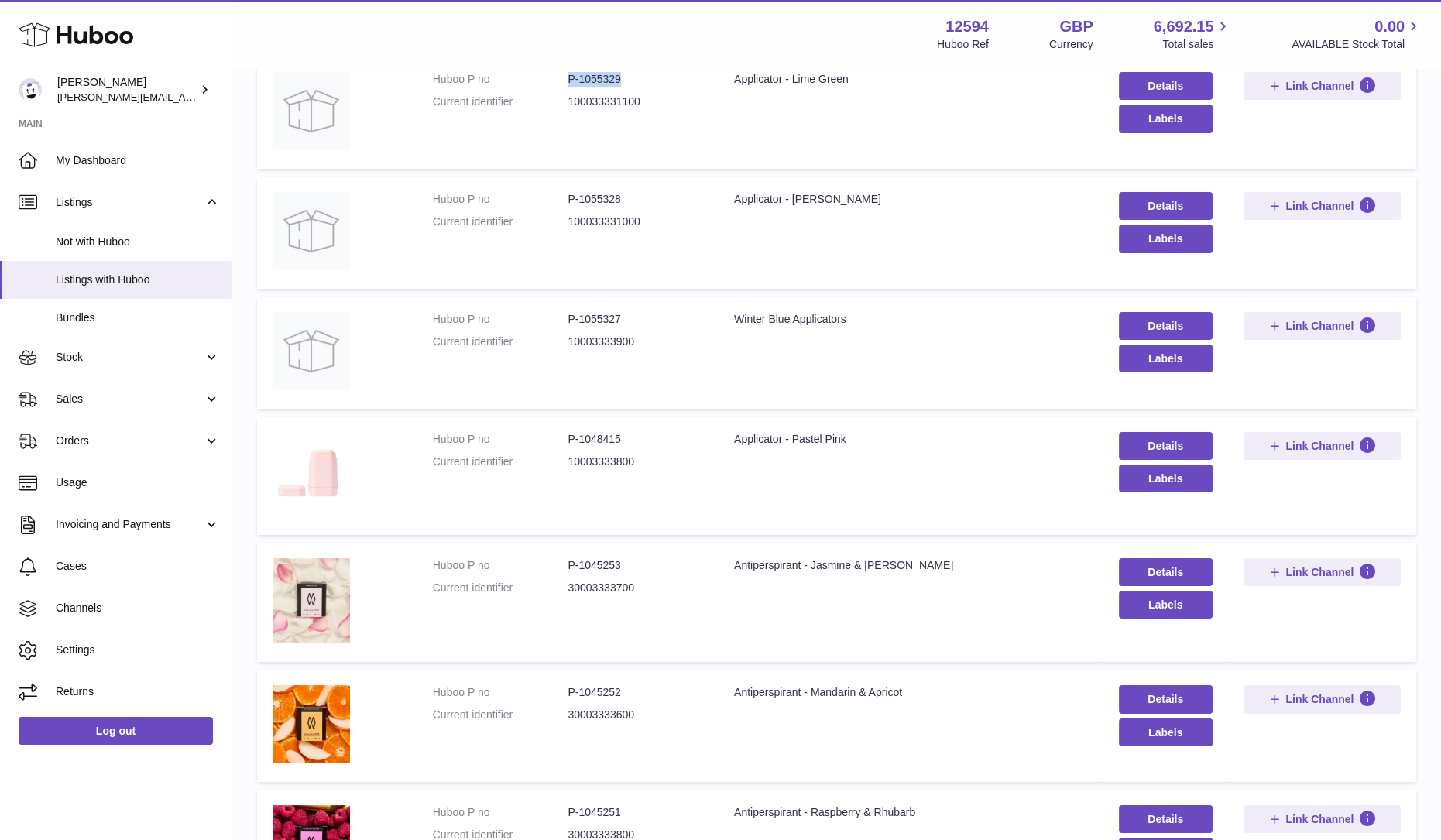
drag, startPoint x: 635, startPoint y: 106, endPoint x: 570, endPoint y: 102, distance: 65.1
click at [570, 102] on dd "100033331100" at bounding box center [635, 101] width 136 height 15
click at [647, 101] on dd "100033331100" at bounding box center [635, 101] width 136 height 15
drag, startPoint x: 642, startPoint y: 101, endPoint x: 566, endPoint y: 103, distance: 76.0
click at [566, 103] on dl "Huboo P no P-1055329 Current identifier 100033331100" at bounding box center [567, 95] width 270 height 45
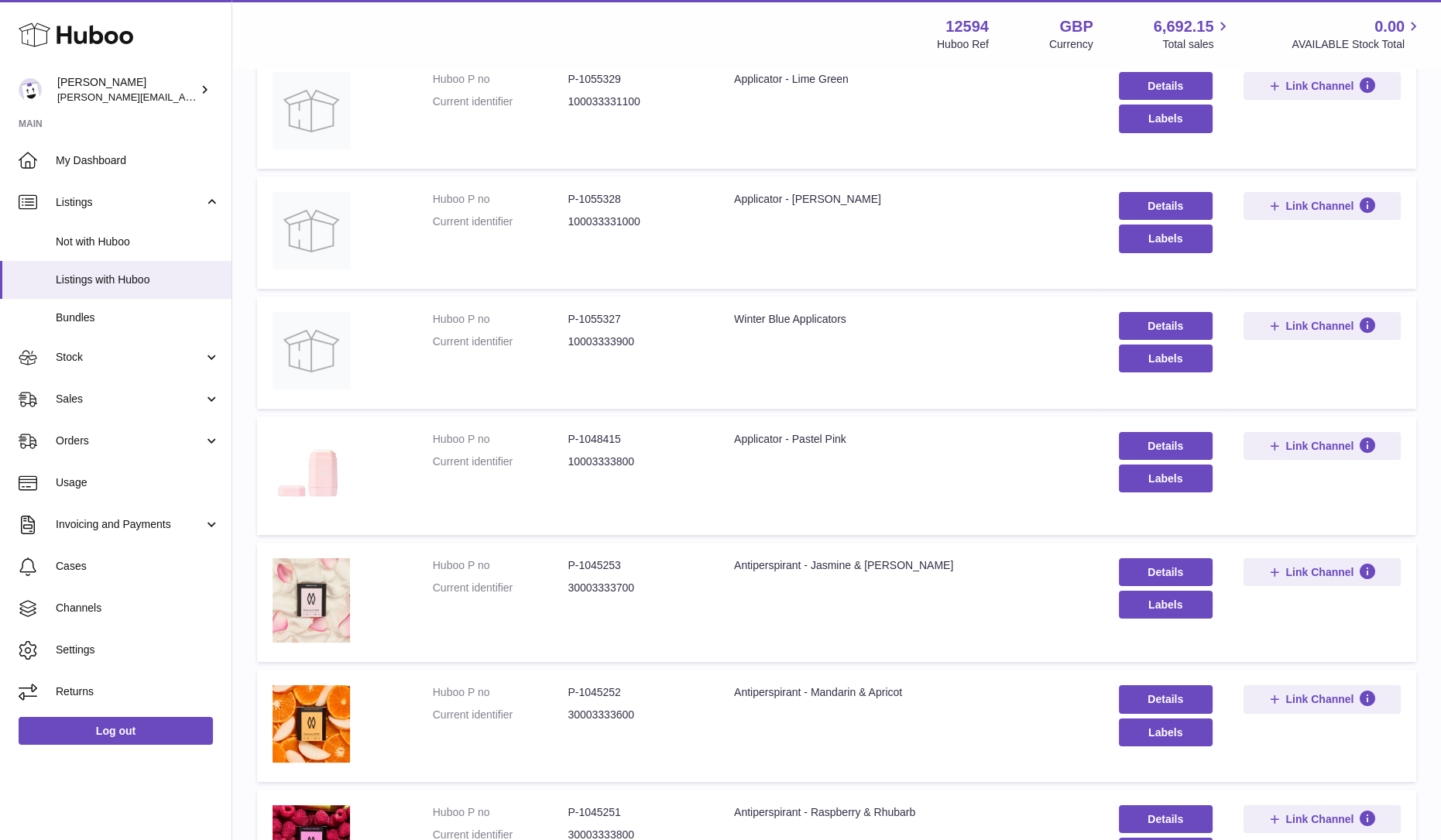
copy dl "100033331100"
drag, startPoint x: 631, startPoint y: 196, endPoint x: 559, endPoint y: 200, distance: 72.1
click at [559, 200] on dl "Huboo P no P-1055328 Current identifier 100033331000" at bounding box center [567, 215] width 270 height 45
copy dl "P-1055328"
drag, startPoint x: 646, startPoint y: 215, endPoint x: 567, endPoint y: 219, distance: 79.1
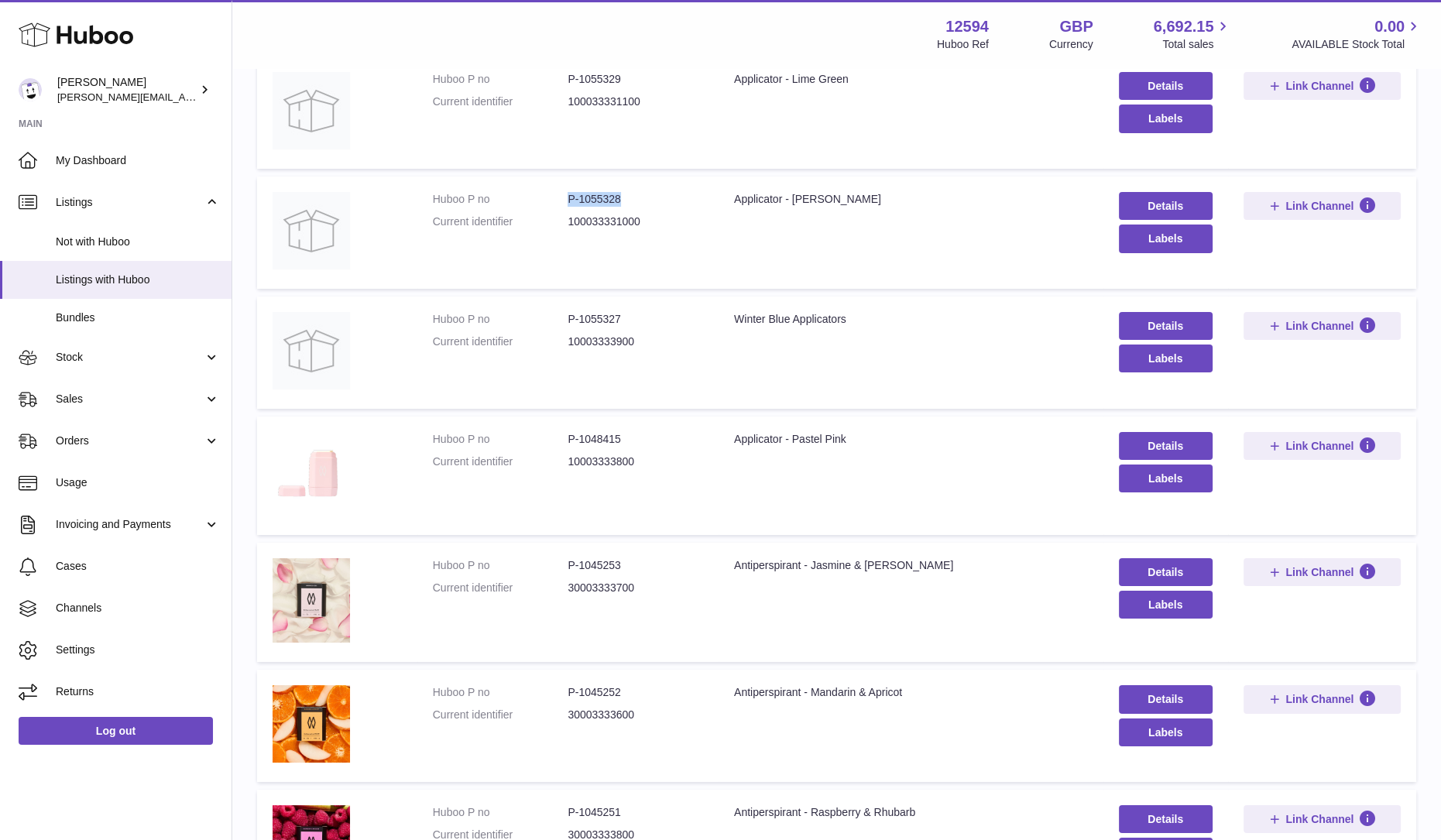
click at [567, 219] on dd "100033331000" at bounding box center [635, 222] width 136 height 15
copy dd "100033331000"
drag, startPoint x: 624, startPoint y: 322, endPoint x: 560, endPoint y: 323, distance: 64.0
click at [560, 323] on dl "Huboo P no P-1055327 Current identifier 10003333900" at bounding box center [567, 335] width 270 height 45
copy dl "P-1055327"
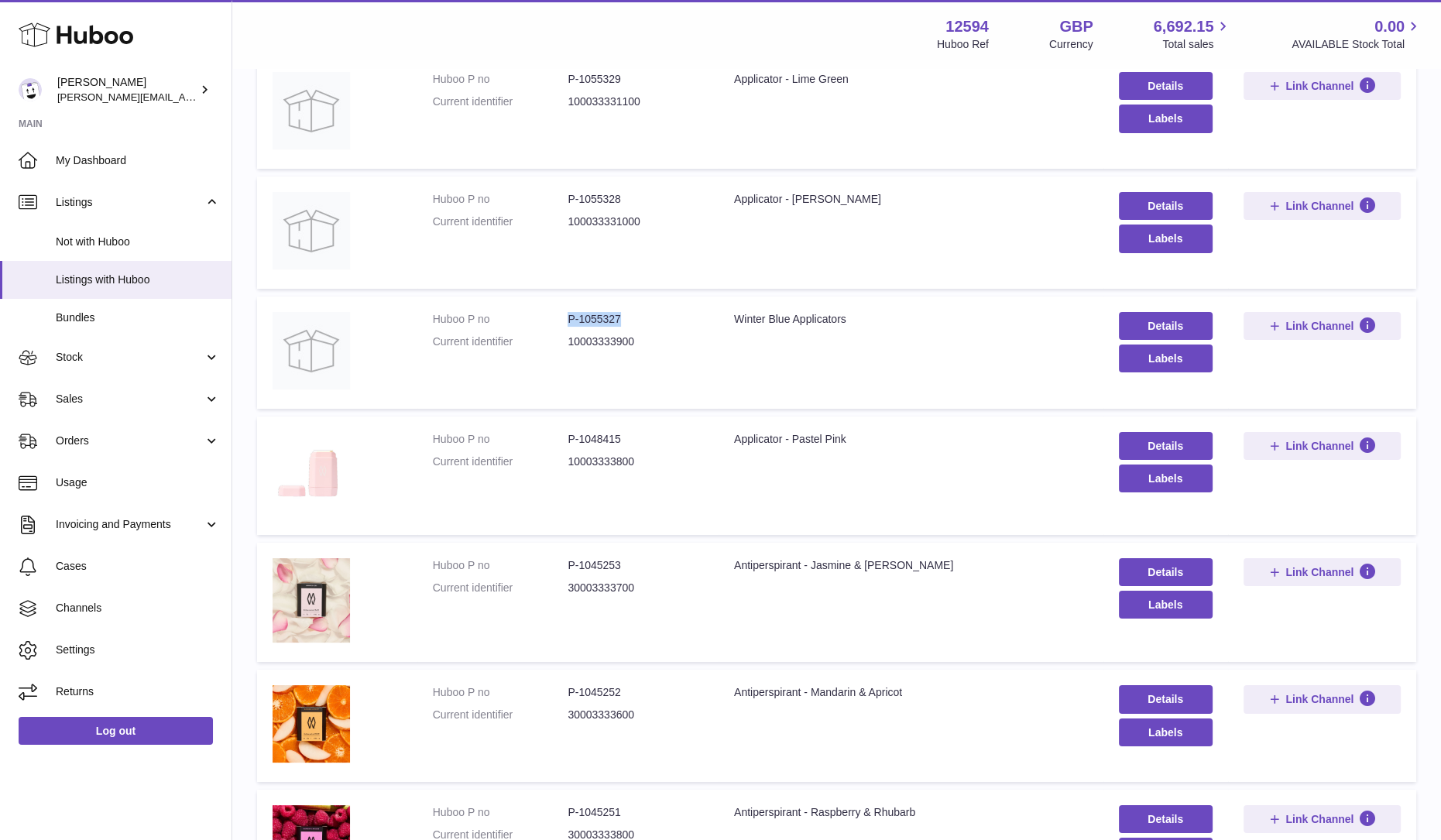
drag, startPoint x: 643, startPoint y: 342, endPoint x: 565, endPoint y: 353, distance: 78.8
click at [565, 353] on dl "Huboo P no P-1055327 Current identifier 10003333900" at bounding box center [567, 335] width 270 height 45
copy dl "10003333900"
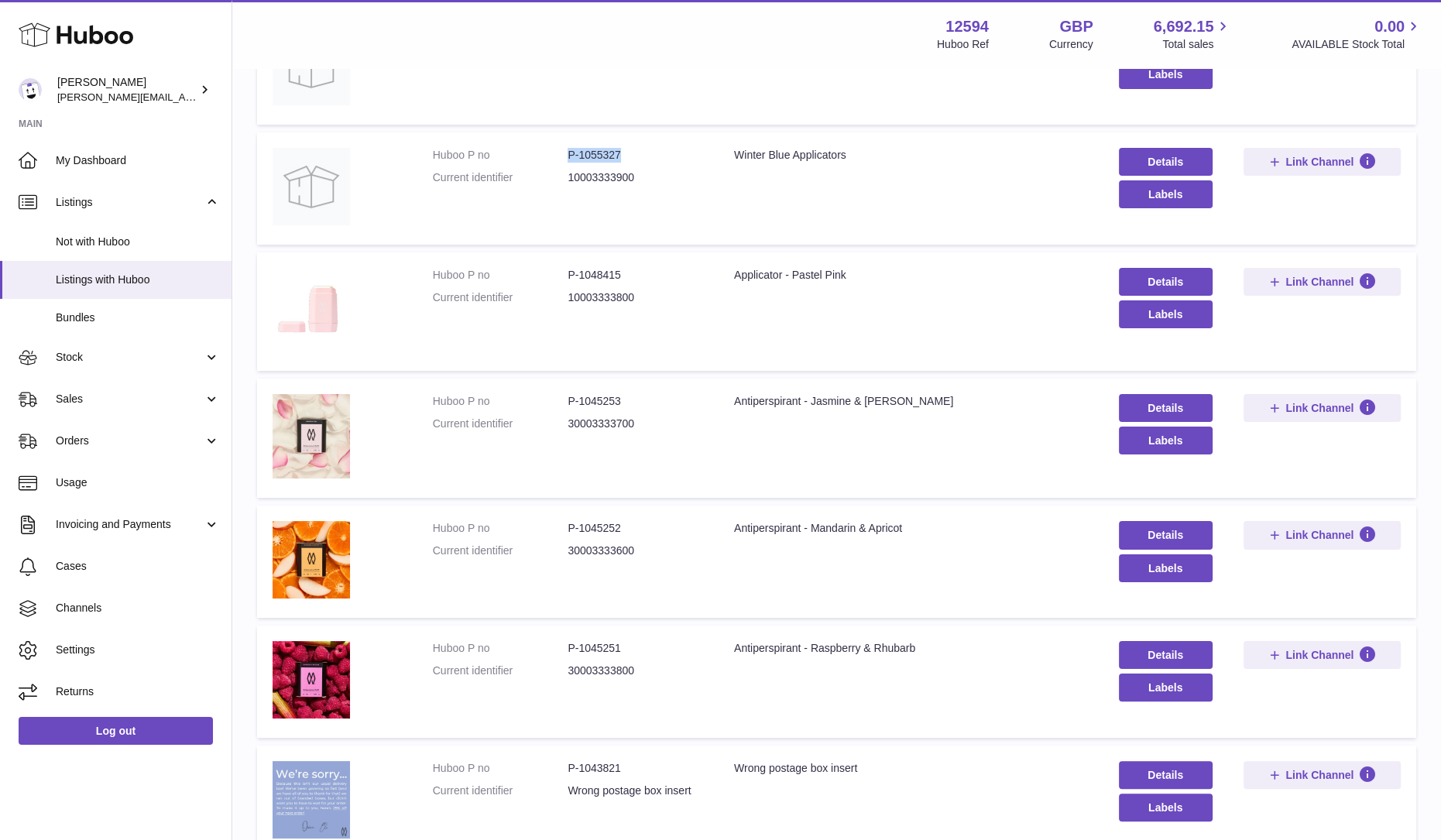
scroll to position [382, 0]
click at [617, 272] on dd "P-1048415" at bounding box center [635, 275] width 136 height 15
drag, startPoint x: 617, startPoint y: 272, endPoint x: 542, endPoint y: 259, distance: 76.1
click at [542, 259] on td "Huboo P no P-1048415 Current identifier 10003333800" at bounding box center [568, 311] width 301 height 118
click at [632, 275] on dd "P-1048415" at bounding box center [635, 275] width 136 height 15
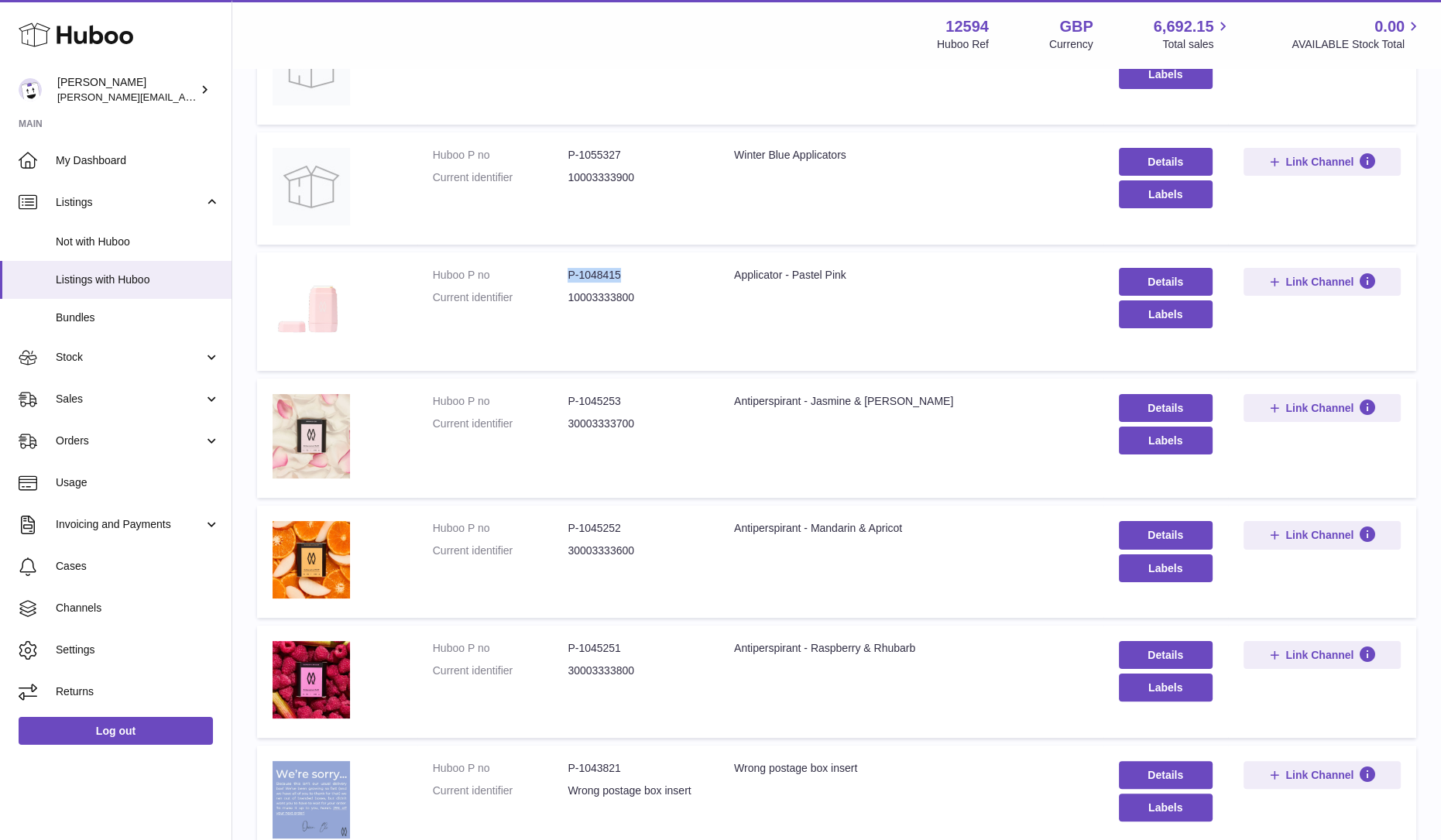
drag, startPoint x: 632, startPoint y: 275, endPoint x: 564, endPoint y: 282, distance: 68.4
click at [564, 282] on dl "Huboo P no P-1048415 Current identifier 10003333800" at bounding box center [567, 291] width 270 height 45
copy dl "P-1048415"
drag, startPoint x: 644, startPoint y: 293, endPoint x: 567, endPoint y: 294, distance: 77.0
click at [567, 294] on dd "10003333800" at bounding box center [635, 297] width 136 height 15
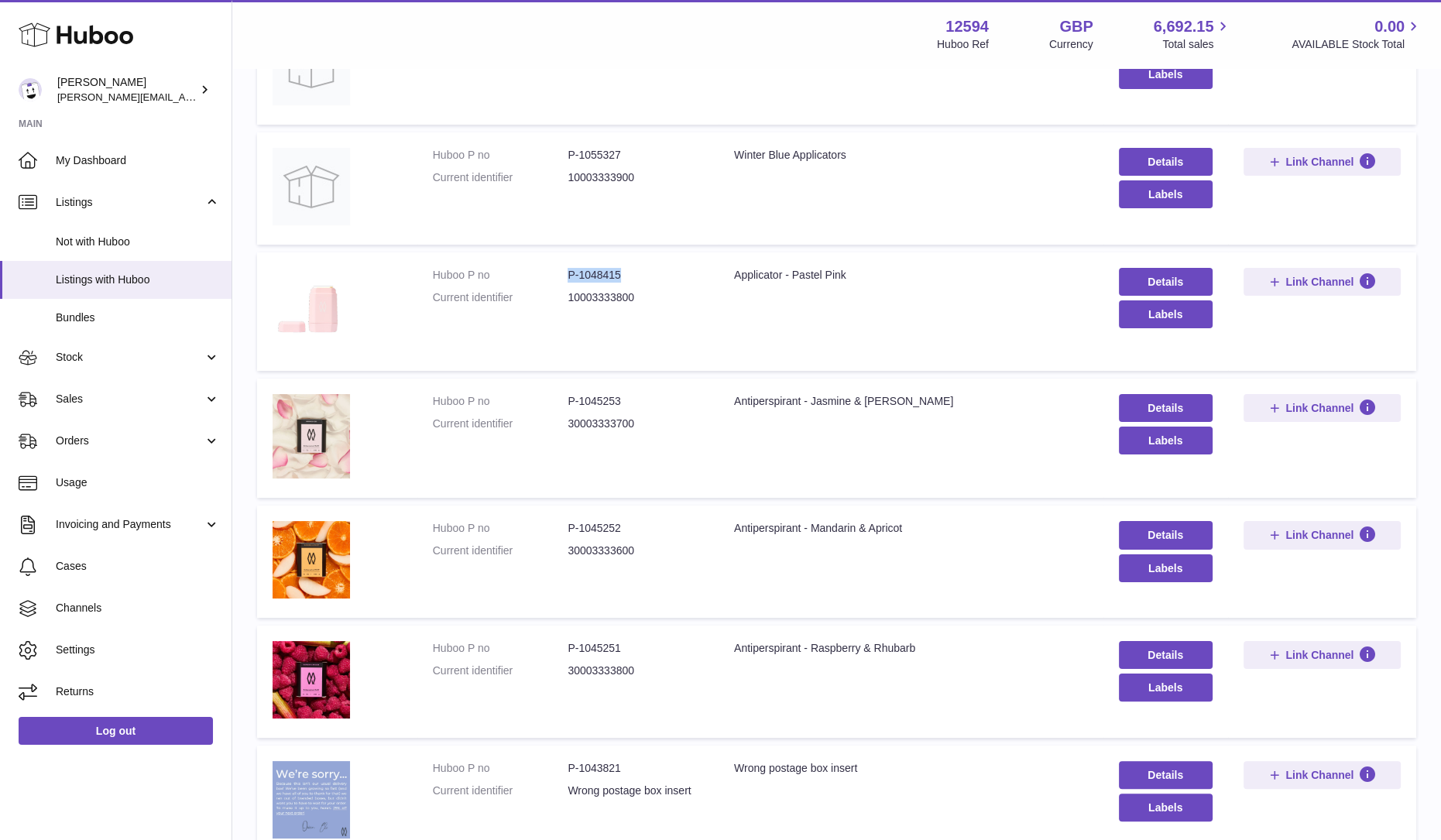
copy dd "10003333800"
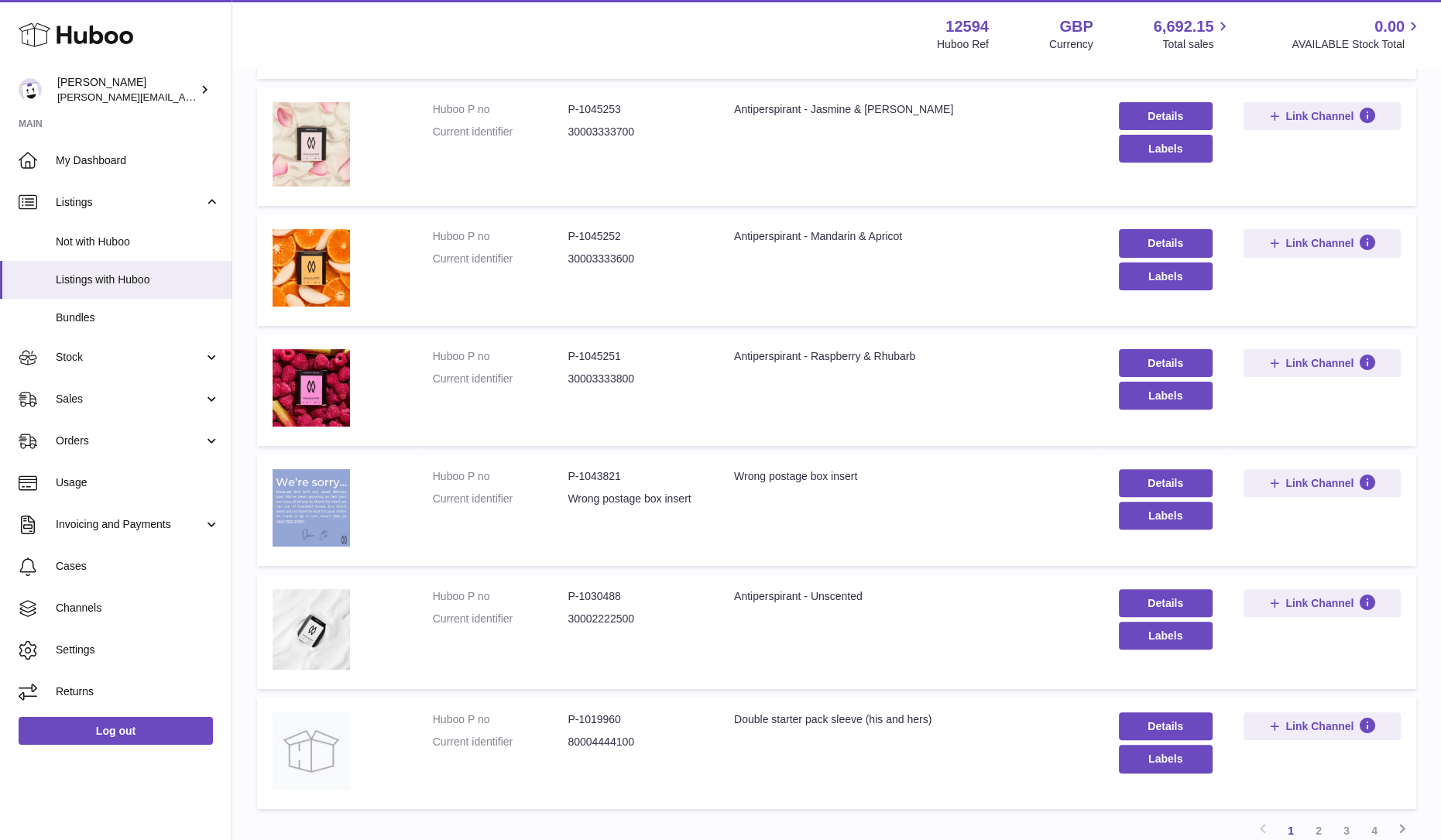
scroll to position [817, 0]
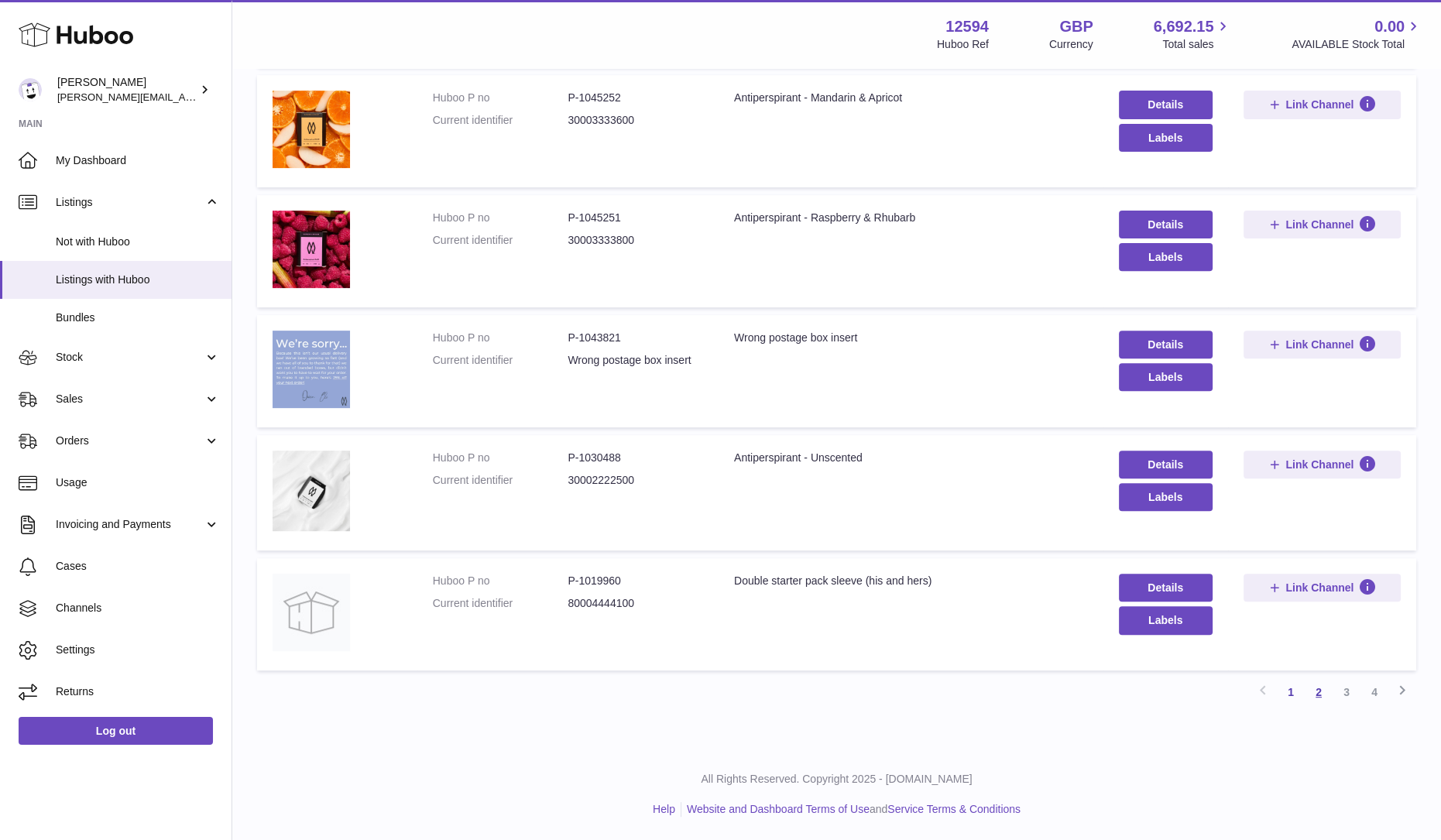
click at [1324, 690] on link "2" at bounding box center [1319, 692] width 28 height 28
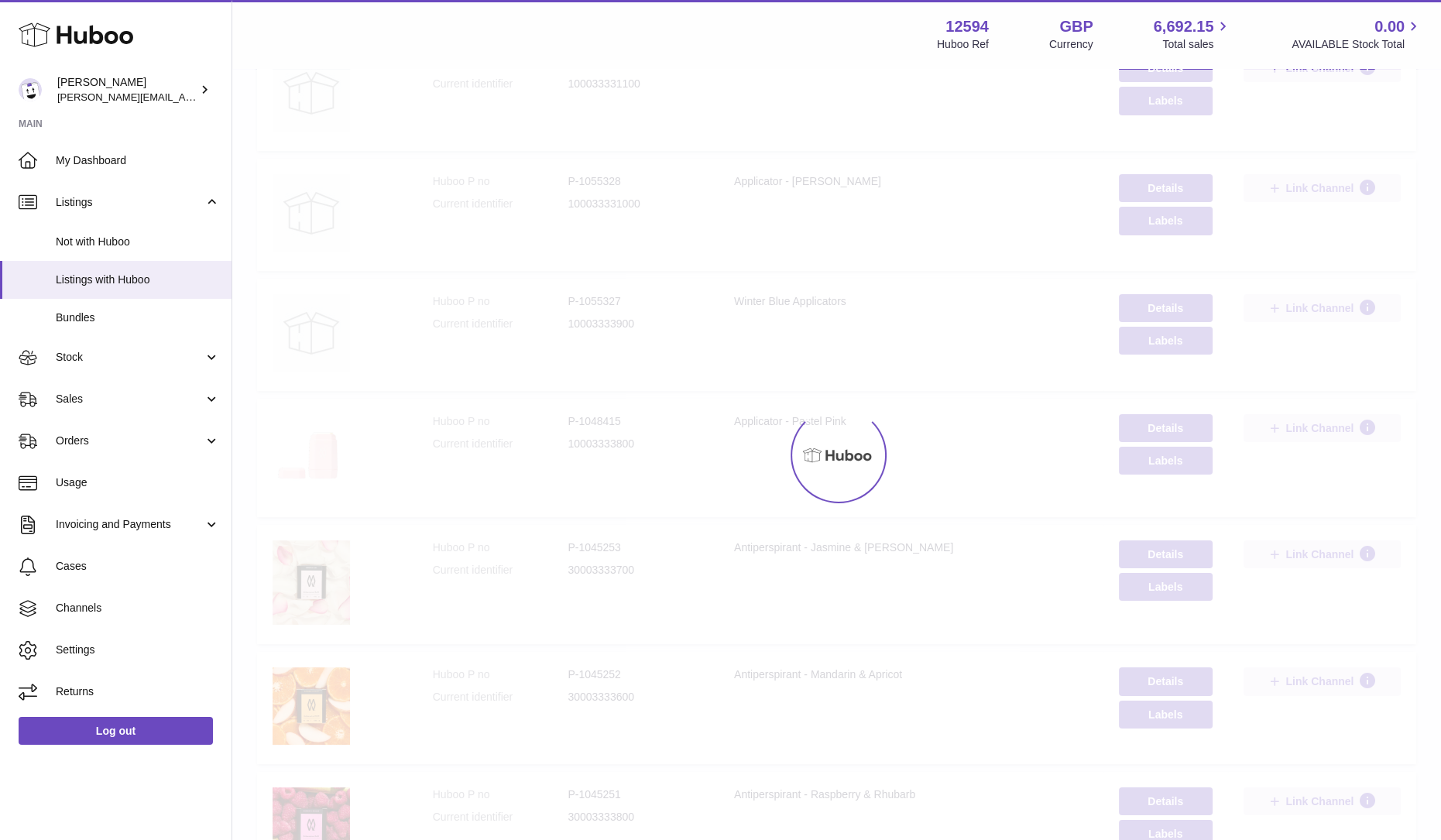
scroll to position [70, 0]
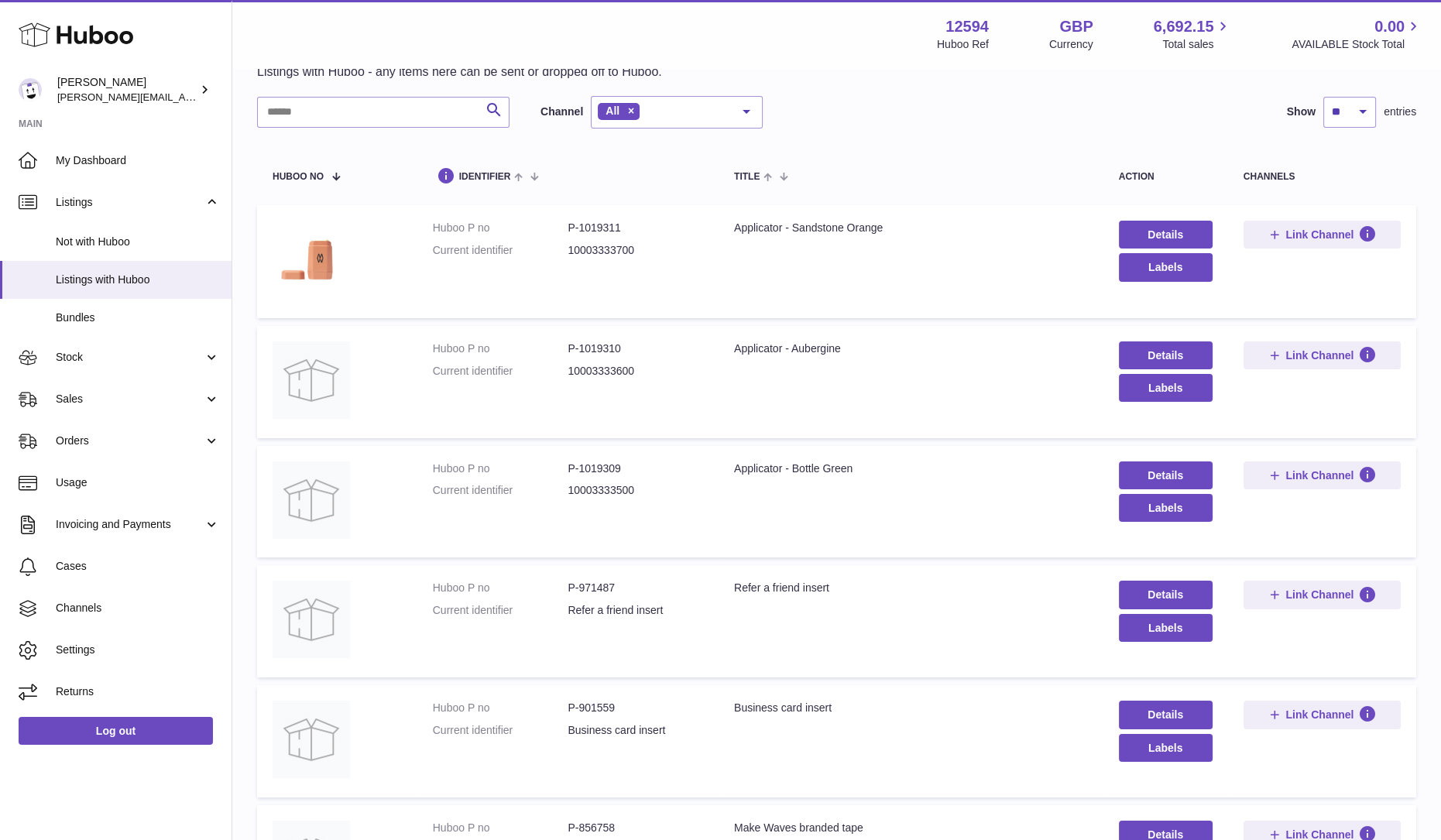
click at [623, 222] on dd "P-1019311" at bounding box center [635, 227] width 136 height 15
drag, startPoint x: 623, startPoint y: 223, endPoint x: 542, endPoint y: 226, distance: 81.1
click at [542, 226] on dl "Huboo P no P-1019311 Current identifier 10003333700" at bounding box center [567, 243] width 270 height 45
copy dl "P-1019311"
drag, startPoint x: 639, startPoint y: 249, endPoint x: 569, endPoint y: 251, distance: 70.0
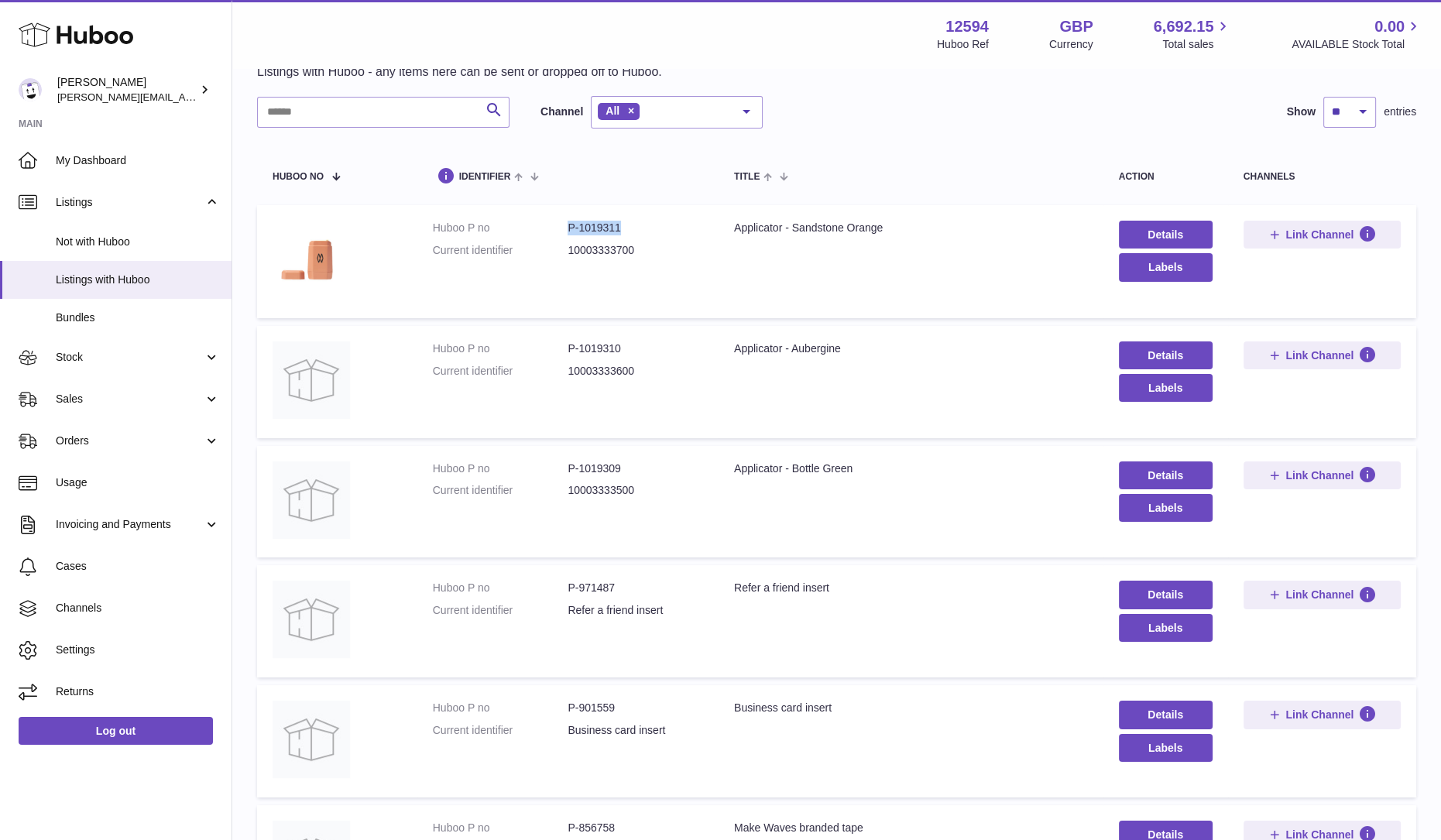
click at [569, 251] on dd "10003333700" at bounding box center [635, 250] width 136 height 15
copy dd "10003333700"
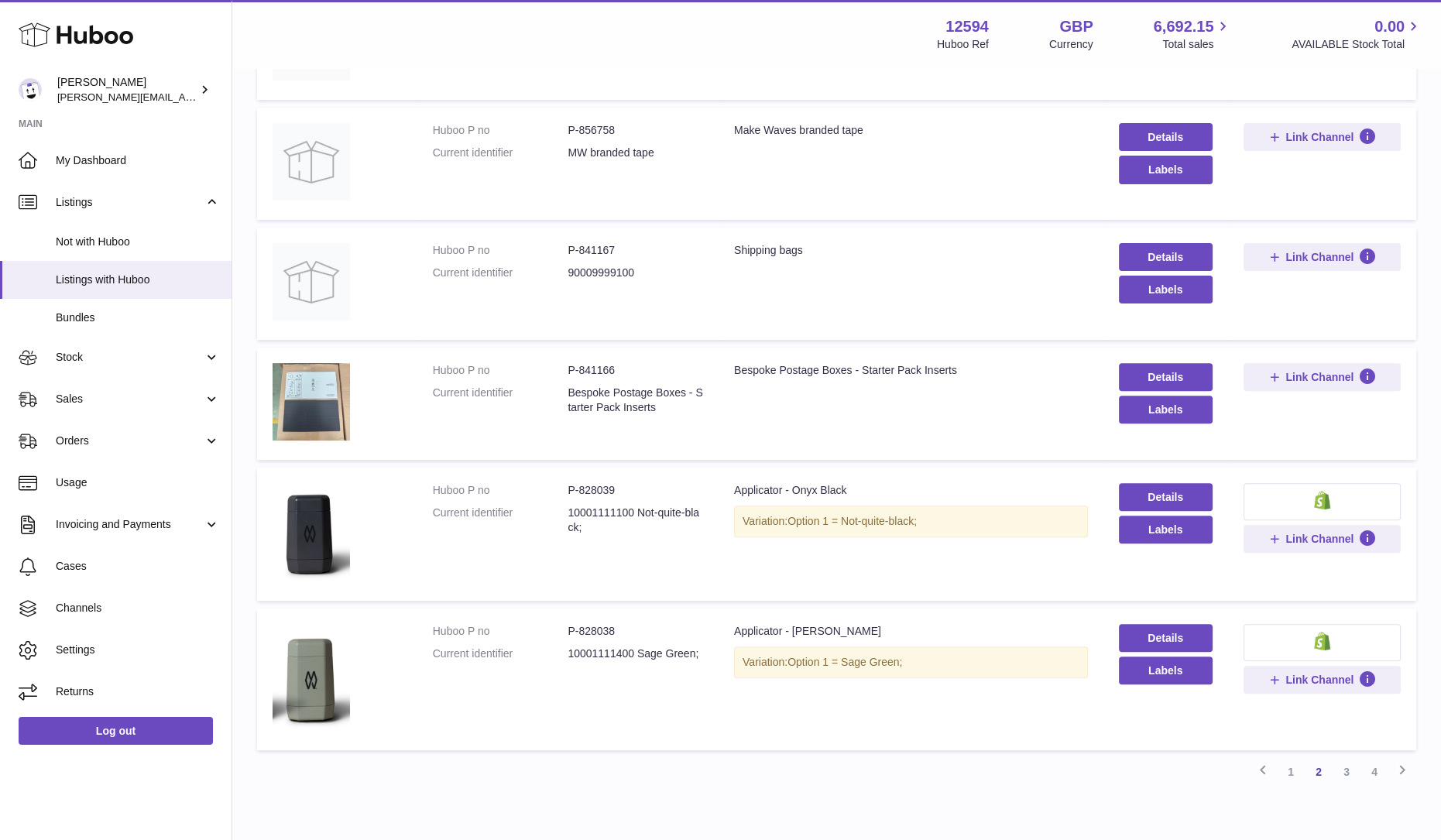
scroll to position [852, 0]
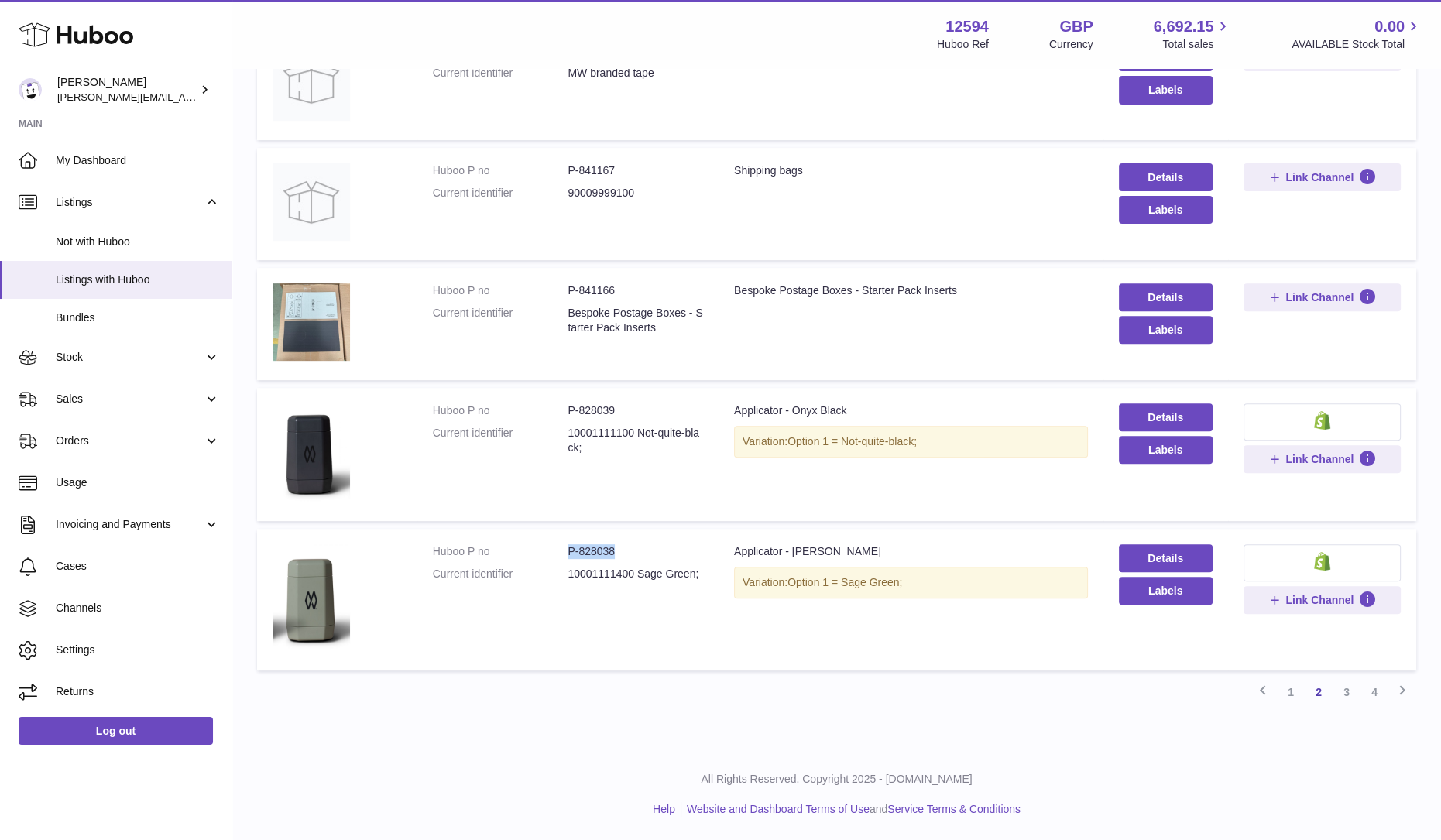
drag, startPoint x: 630, startPoint y: 556, endPoint x: 564, endPoint y: 551, distance: 66.2
click at [564, 551] on dl "Huboo P no P-828038 Current identifier 10001111400 Sage Green;" at bounding box center [567, 567] width 270 height 45
drag, startPoint x: 631, startPoint y: 571, endPoint x: 566, endPoint y: 563, distance: 65.5
click at [566, 563] on dl "Huboo P no P-828038 Current identifier 10001111400 Sage Green;" at bounding box center [567, 567] width 270 height 45
click at [1343, 699] on link "3" at bounding box center [1346, 692] width 28 height 28
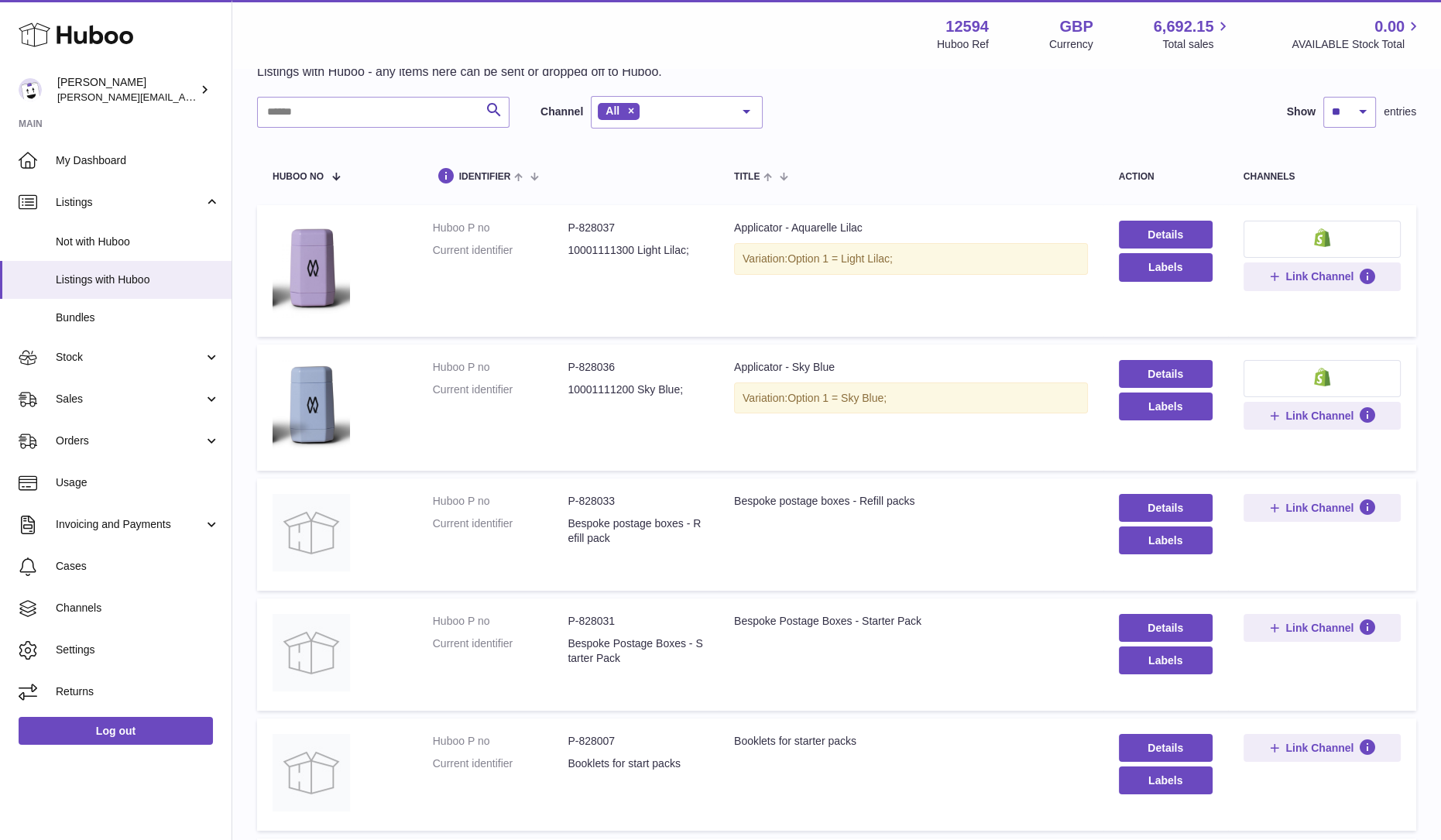
scroll to position [36, 0]
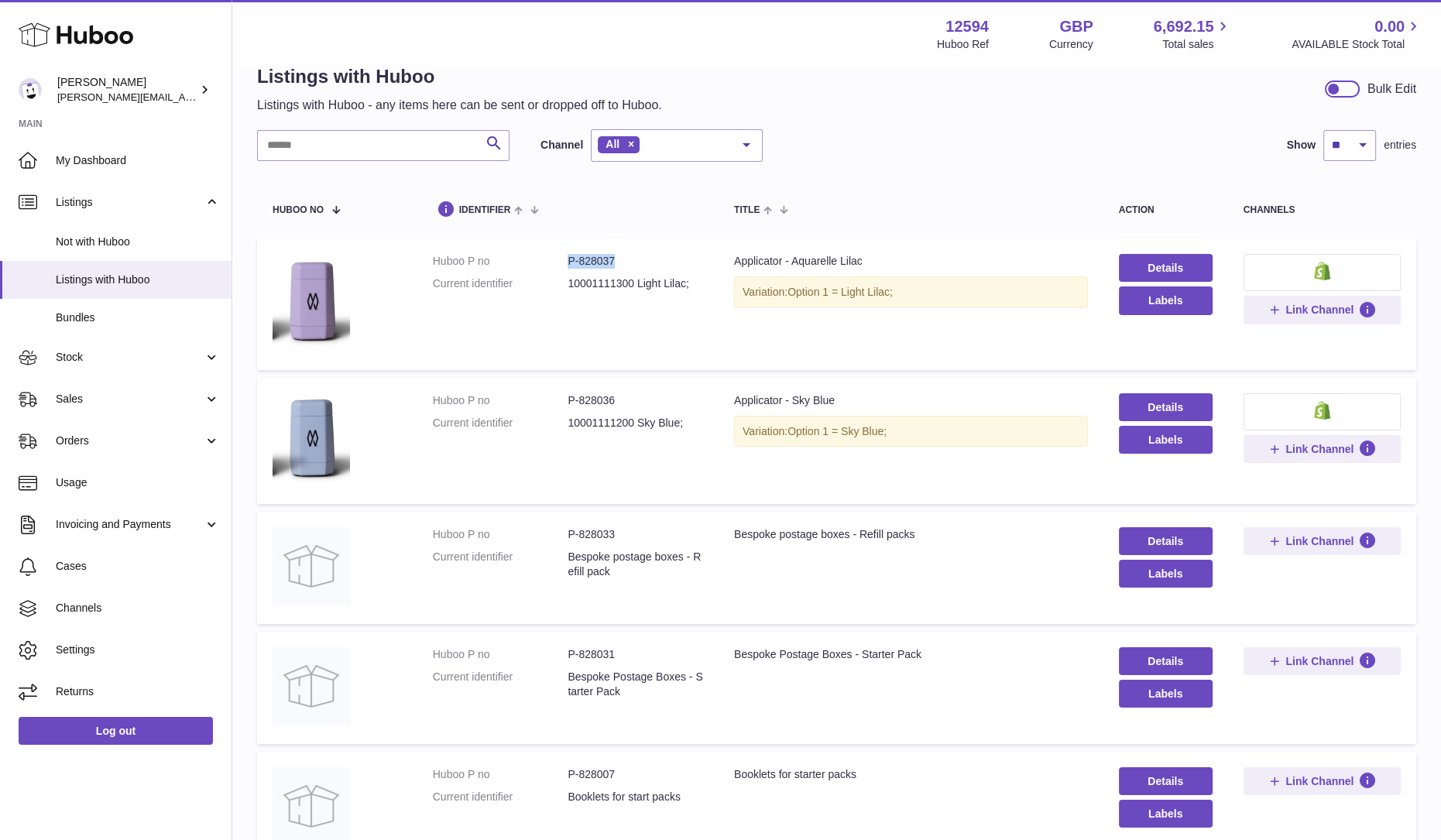
drag, startPoint x: 622, startPoint y: 259, endPoint x: 556, endPoint y: 257, distance: 66.0
click at [556, 257] on dl "Huboo P no P-828037 Current identifier 10001111300 Light Lilac;" at bounding box center [567, 277] width 270 height 45
drag, startPoint x: 630, startPoint y: 283, endPoint x: 567, endPoint y: 277, distance: 63.3
click at [567, 277] on dd "10001111300 Light Lilac;" at bounding box center [635, 284] width 136 height 15
drag, startPoint x: 623, startPoint y: 402, endPoint x: 557, endPoint y: 403, distance: 66.0
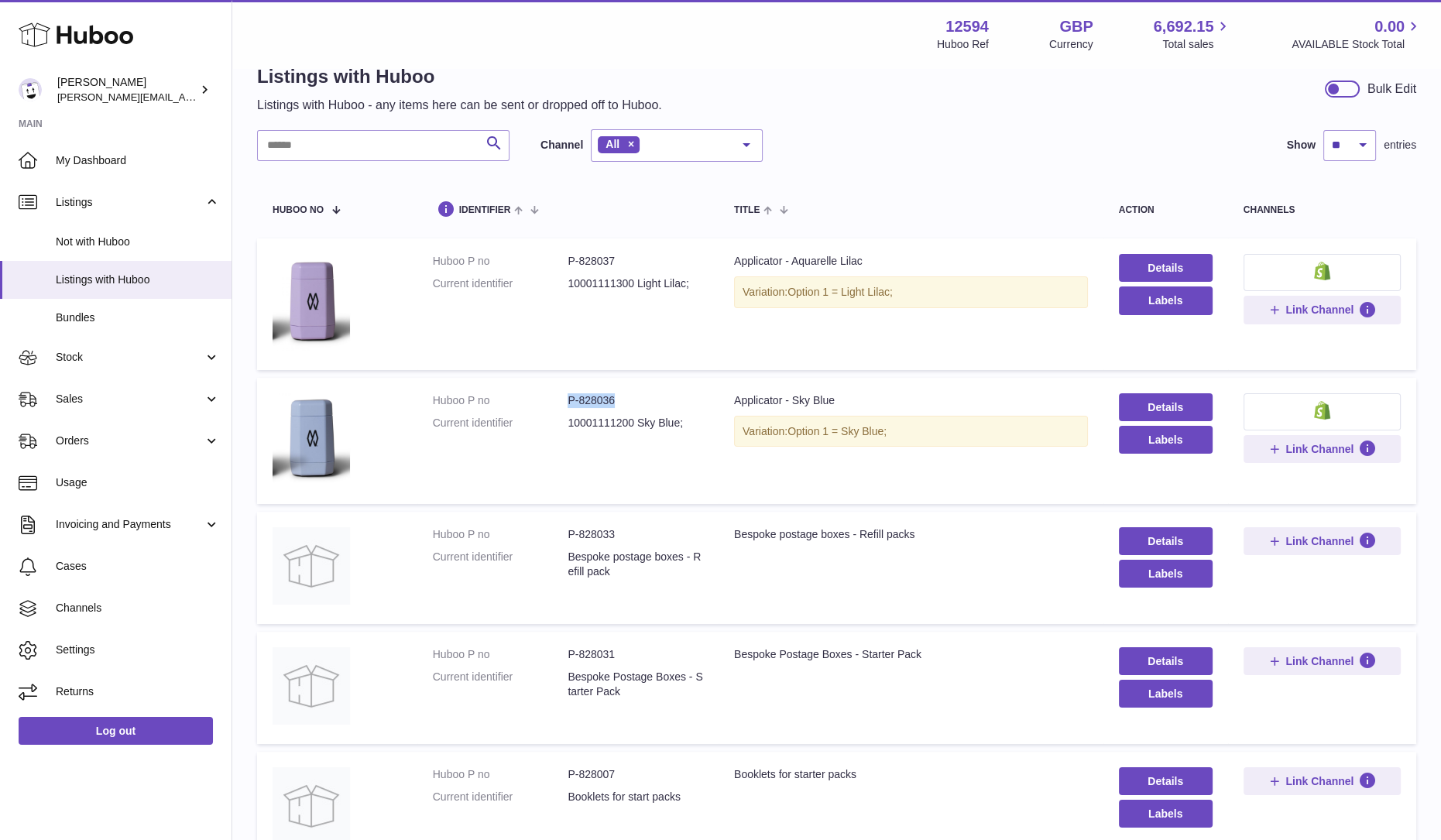
click at [557, 403] on dl "Huboo P no P-828036 Current identifier 10001111200 Sky Blue;" at bounding box center [567, 416] width 270 height 45
drag, startPoint x: 631, startPoint y: 419, endPoint x: 566, endPoint y: 419, distance: 65.0
click at [566, 419] on dl "Huboo P no P-828036 Current identifier 10001111200 Sky Blue;" at bounding box center [567, 416] width 270 height 45
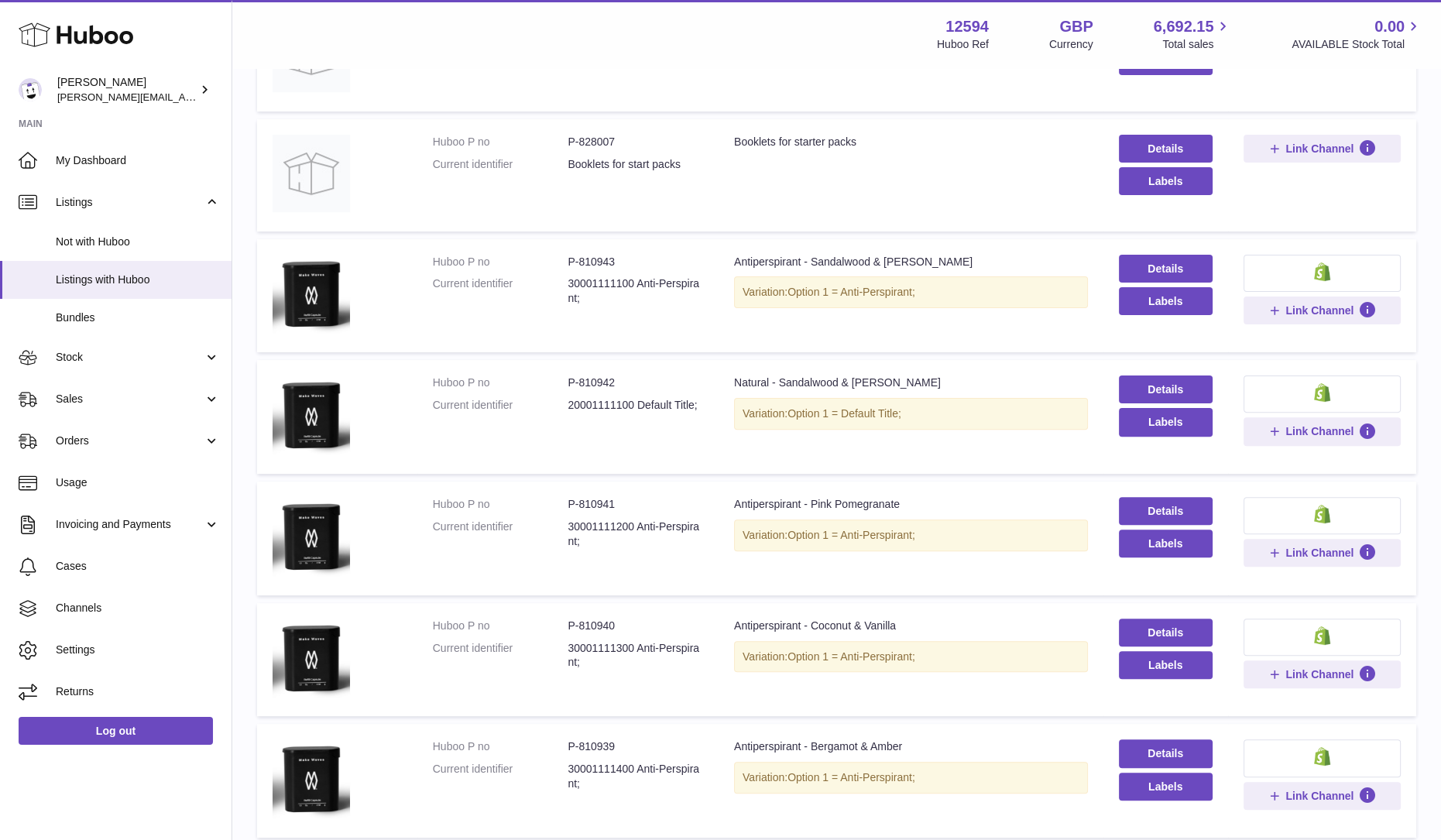
scroll to position [841, 0]
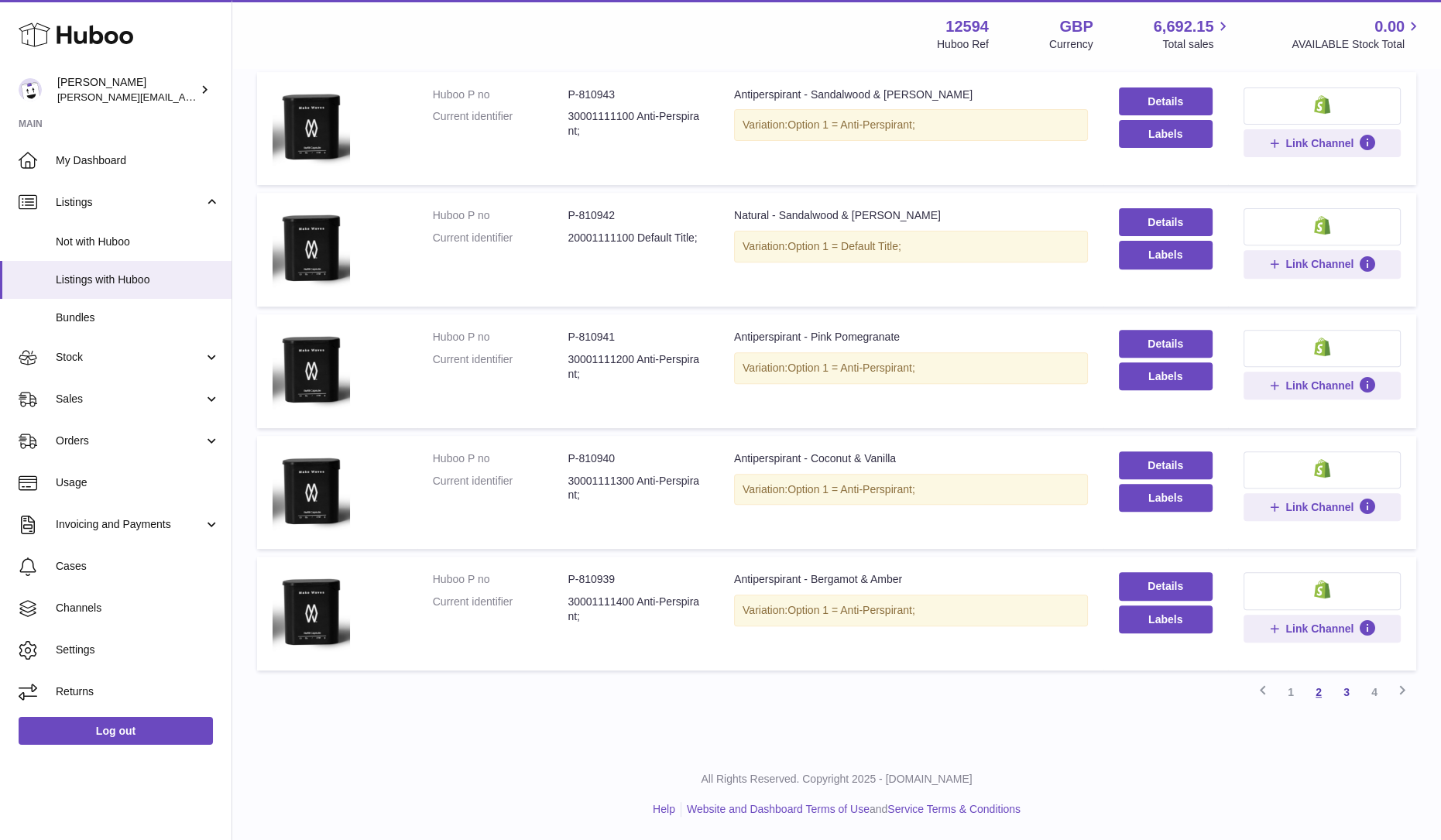
click at [1324, 700] on link "2" at bounding box center [1319, 692] width 28 height 28
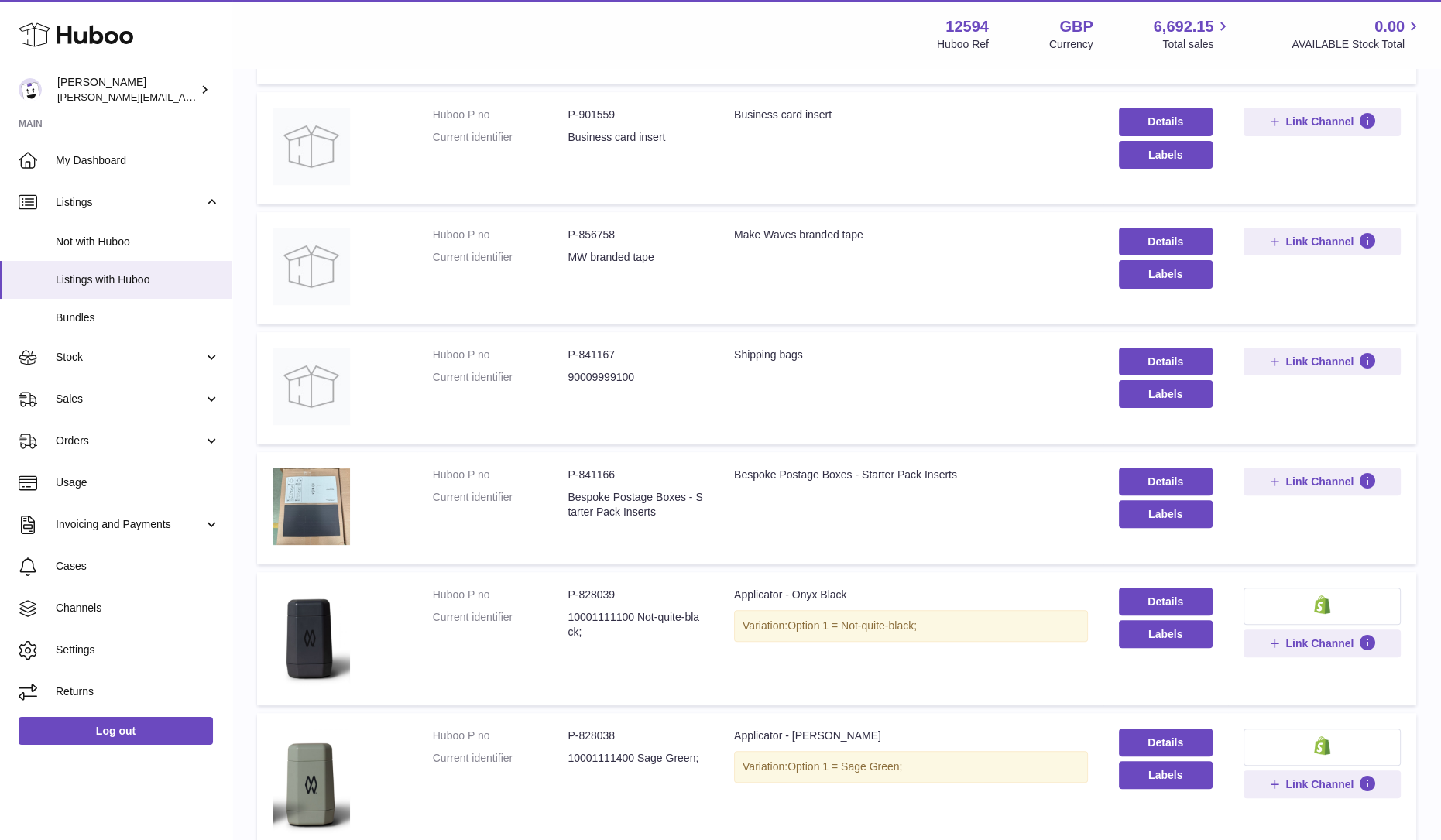
scroll to position [852, 0]
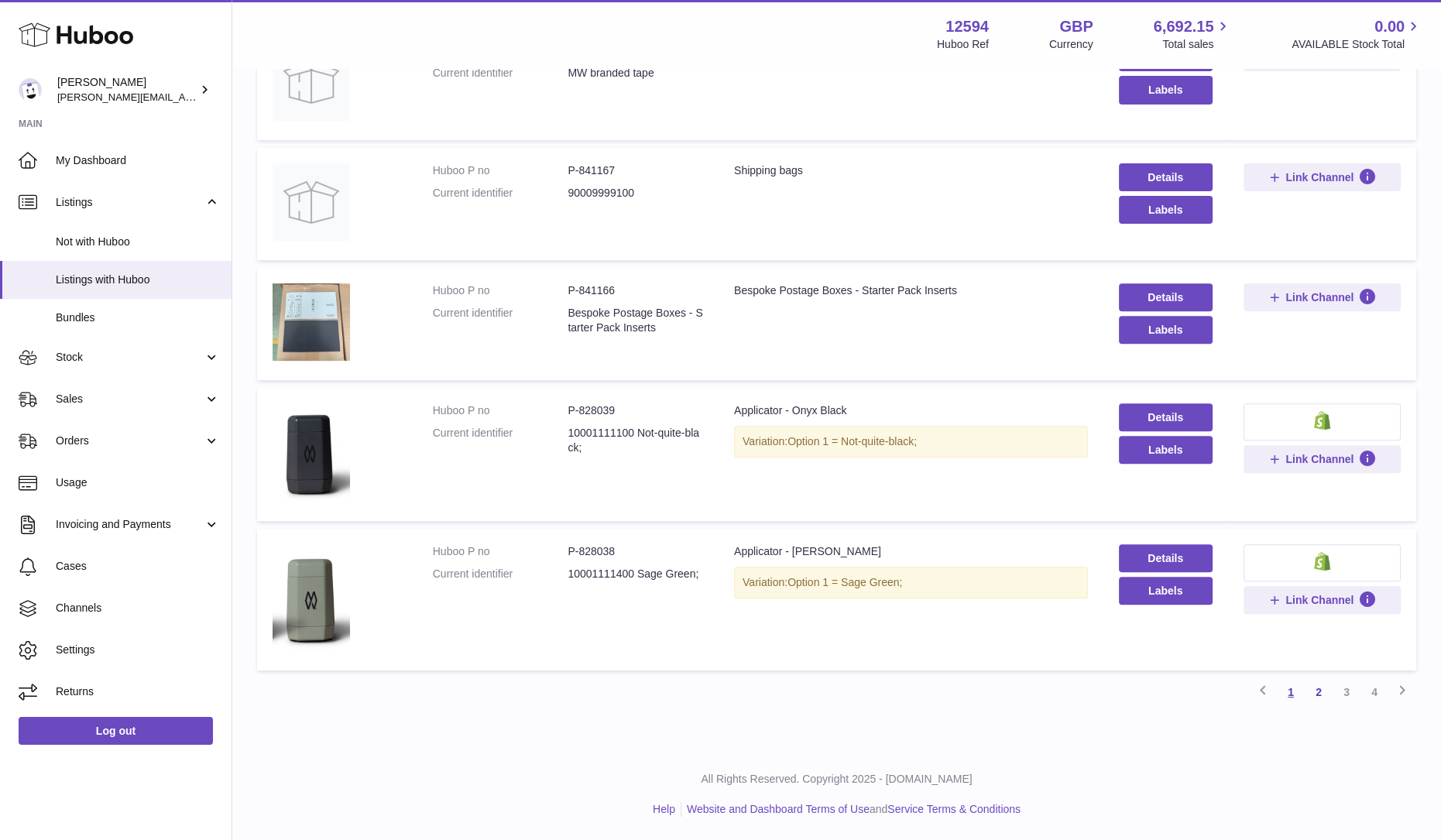
click at [1293, 700] on link "1" at bounding box center [1290, 692] width 28 height 28
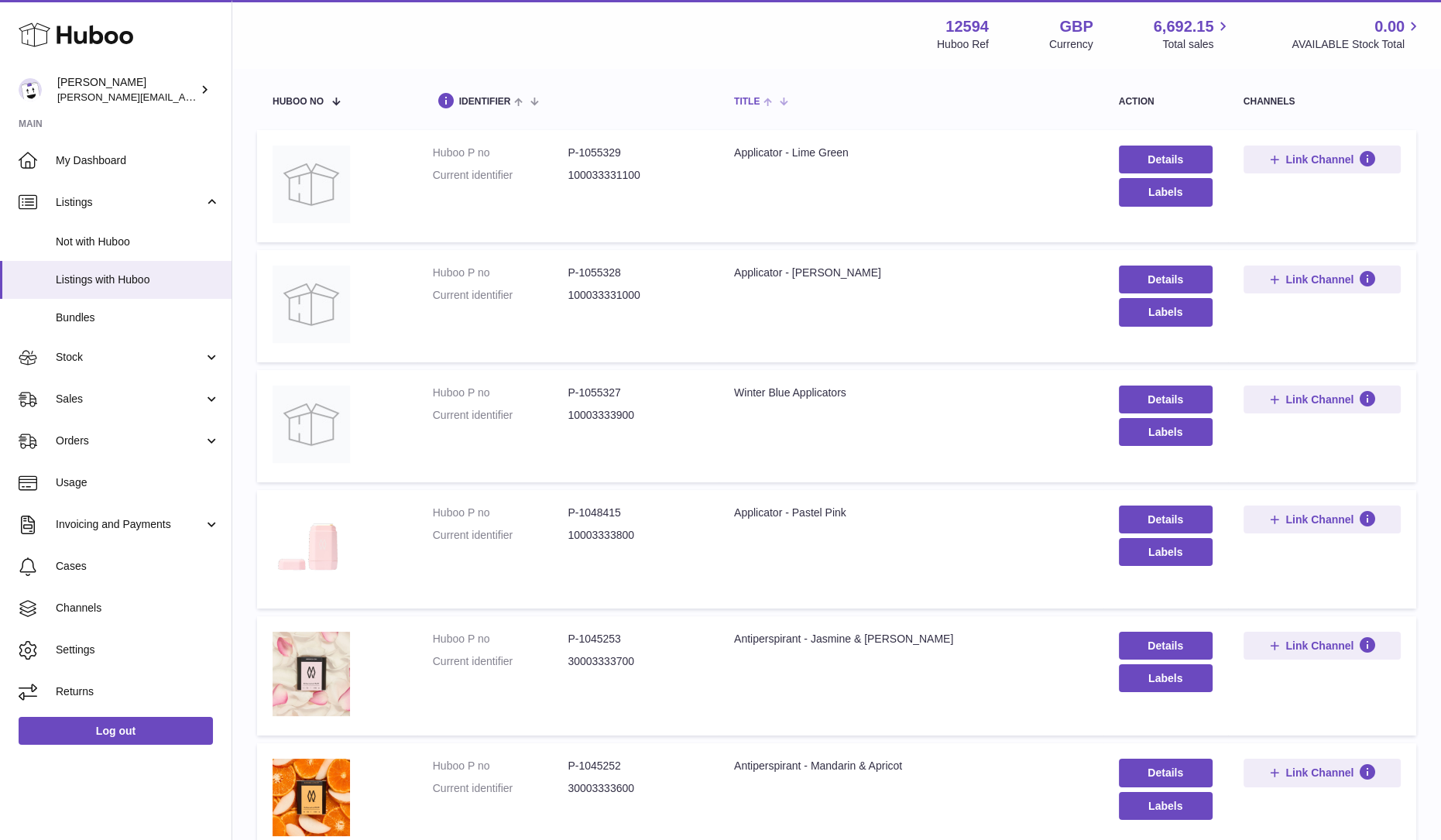
scroll to position [147, 0]
